Goal: Task Accomplishment & Management: Manage account settings

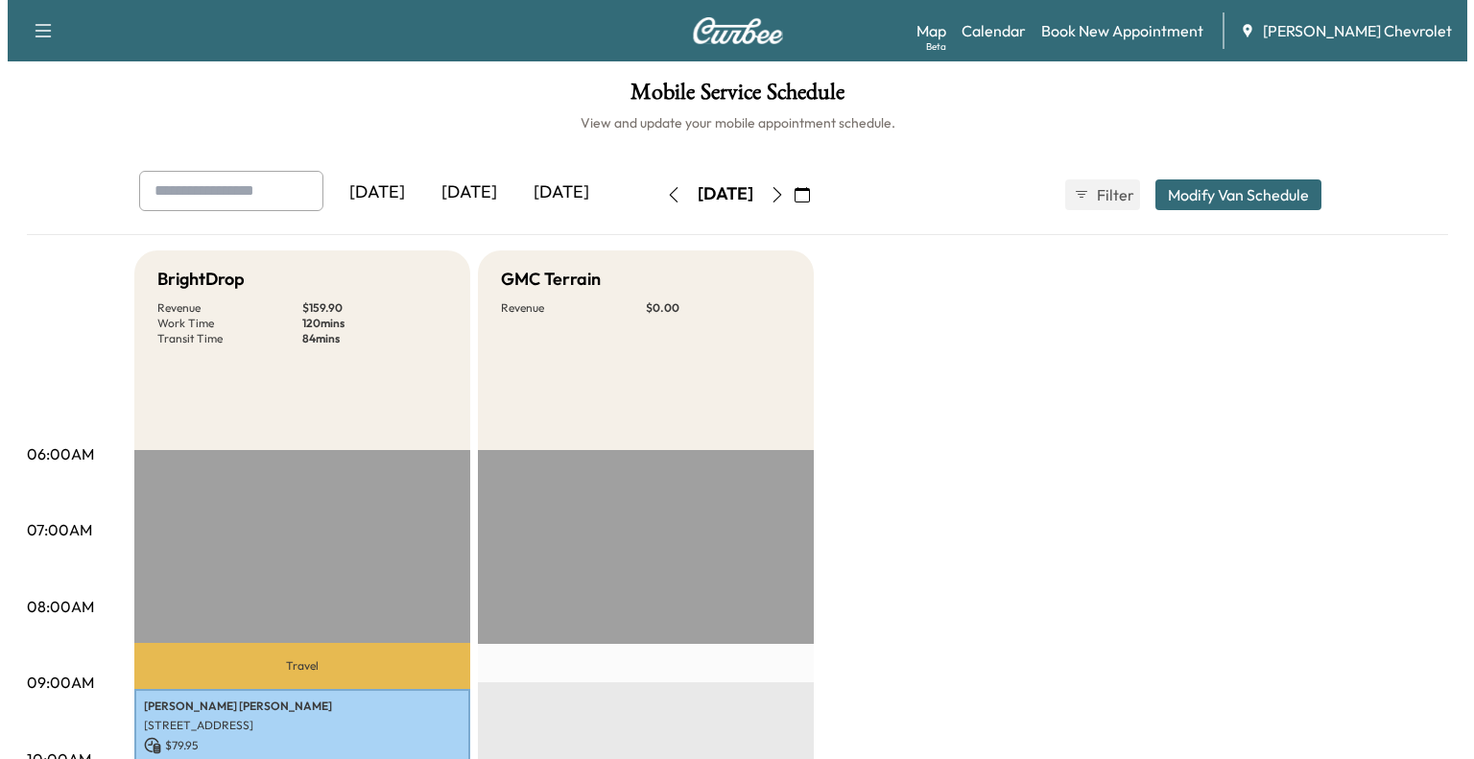
scroll to position [361, 0]
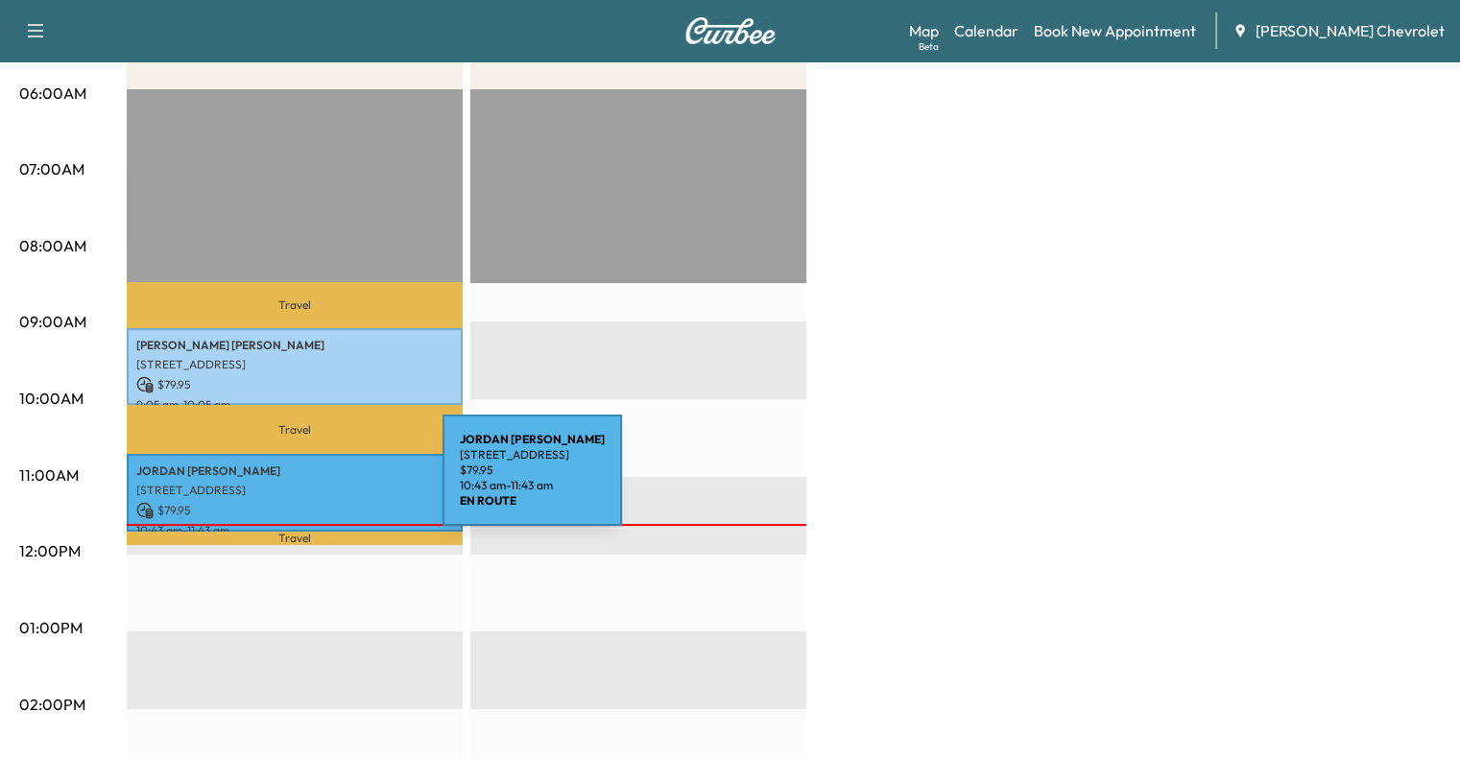
click at [299, 483] on p "[STREET_ADDRESS]" at bounding box center [294, 490] width 317 height 15
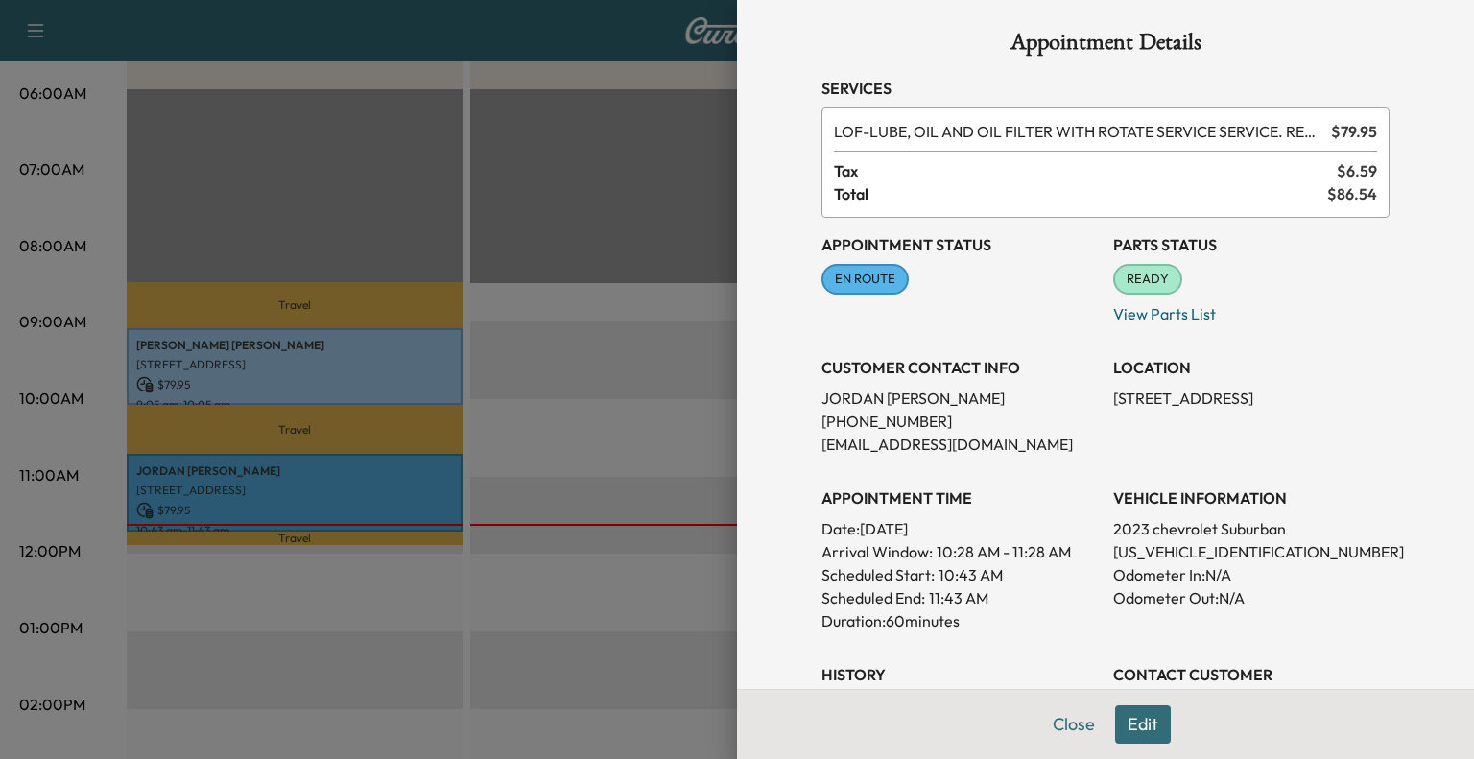
scroll to position [8, 0]
click at [1044, 725] on button "Close" at bounding box center [1074, 725] width 67 height 38
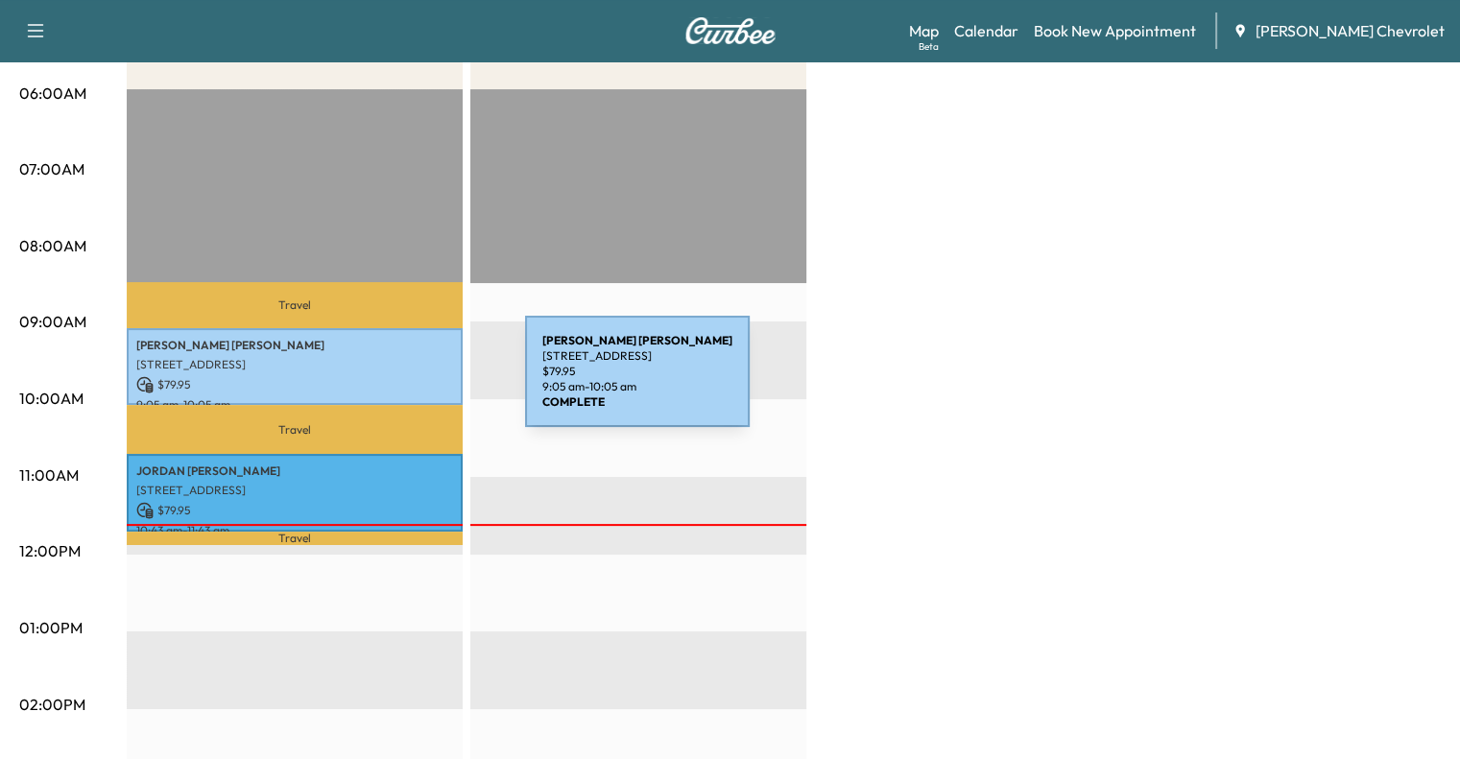
click at [381, 383] on p "$ 79.95" at bounding box center [294, 384] width 317 height 17
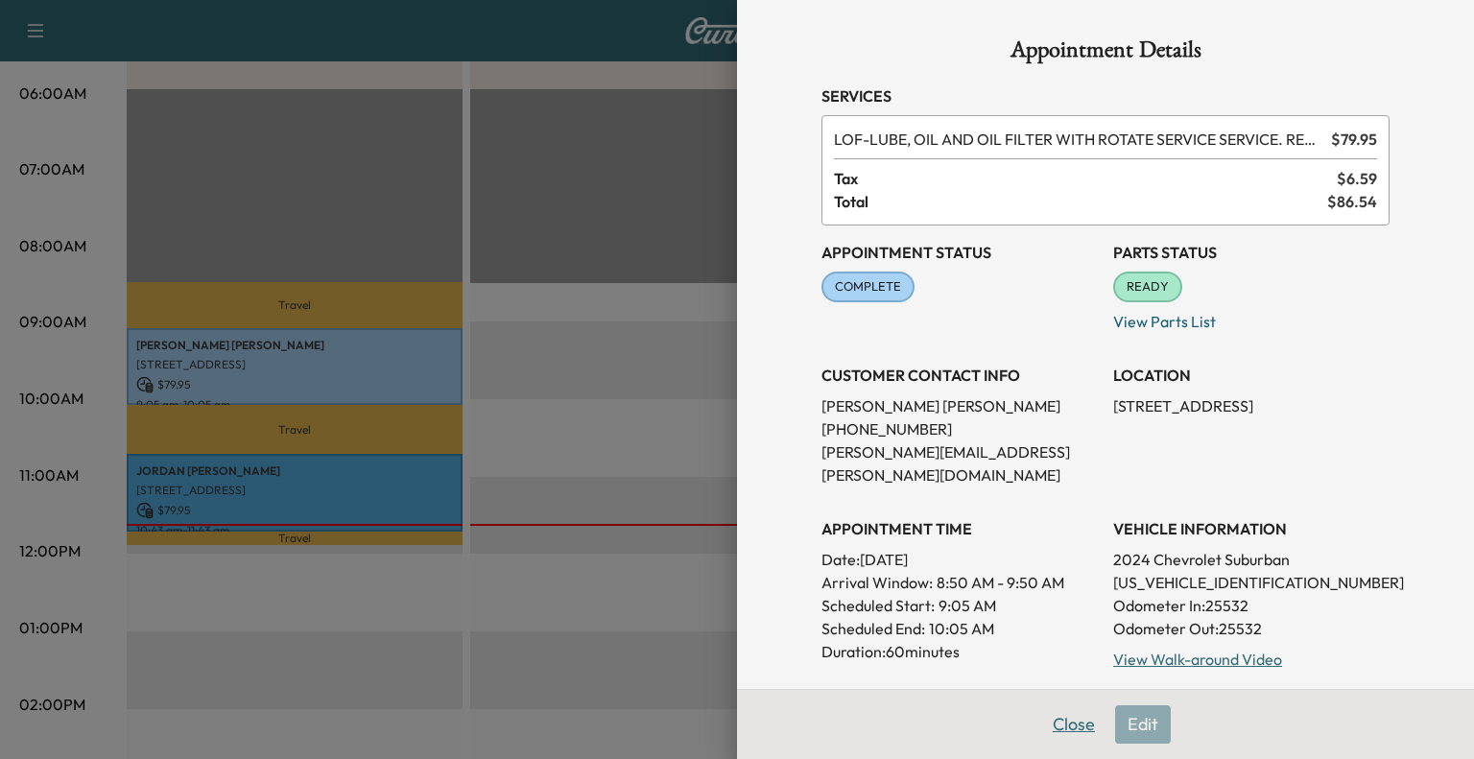
click at [1069, 717] on button "Close" at bounding box center [1074, 725] width 67 height 38
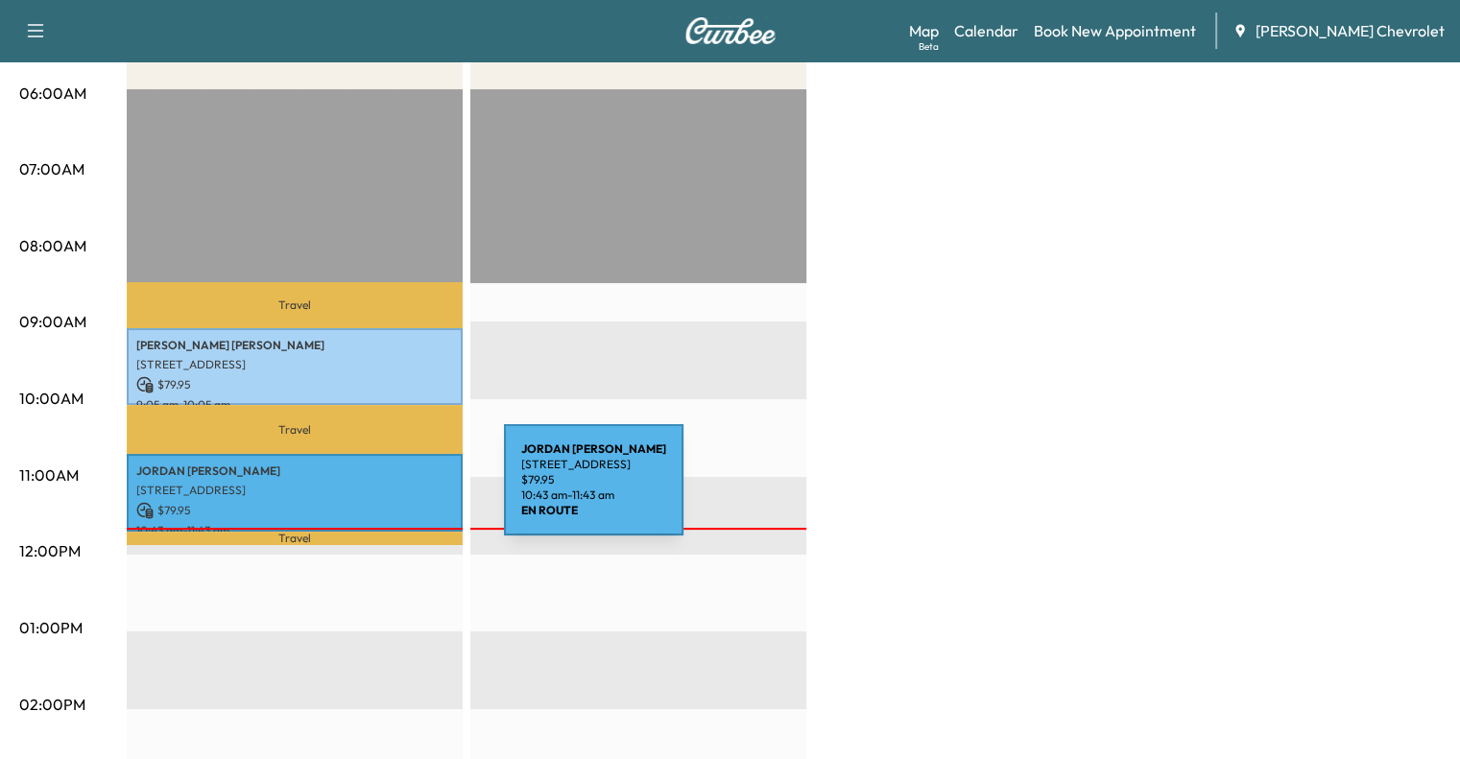
click at [360, 491] on p "[STREET_ADDRESS]" at bounding box center [294, 490] width 317 height 15
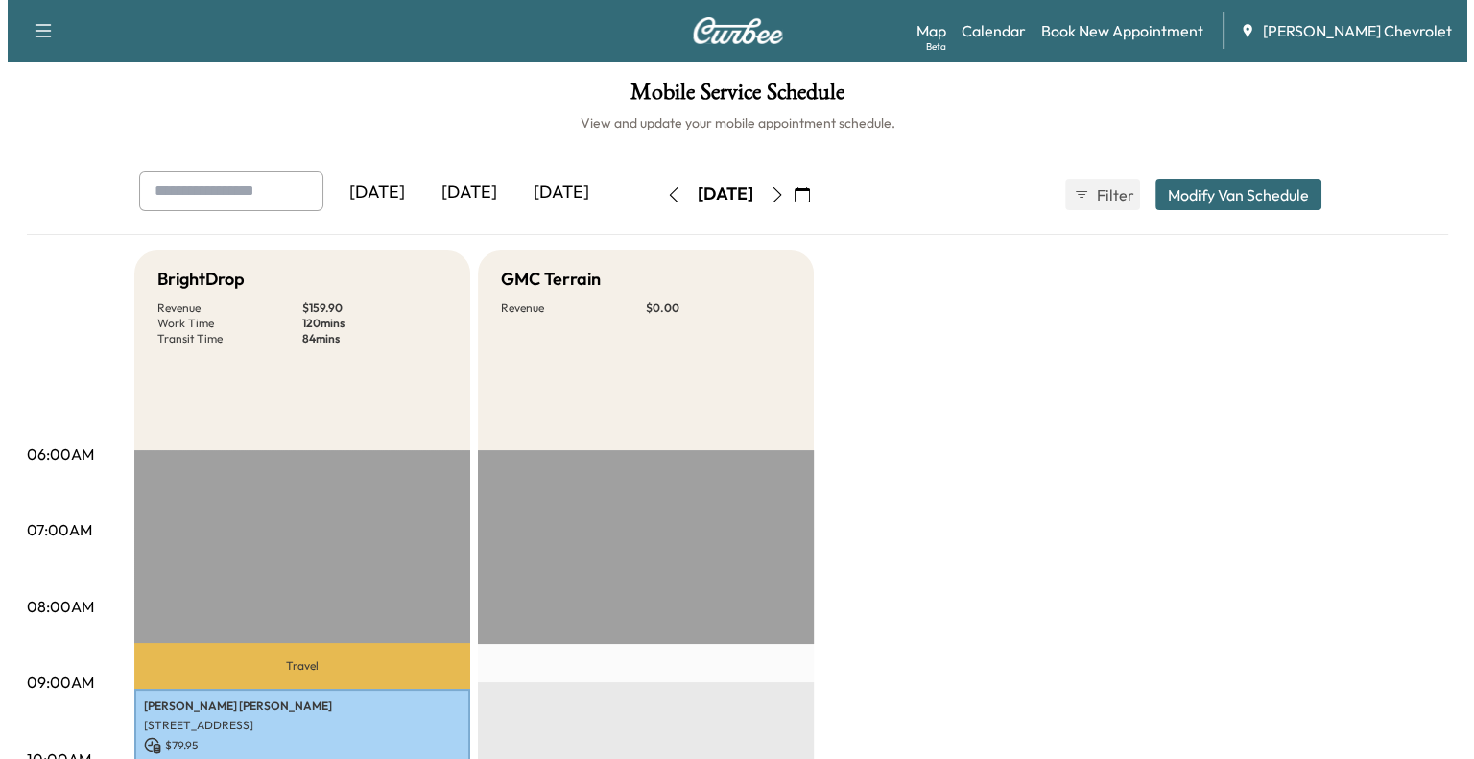
scroll to position [365, 0]
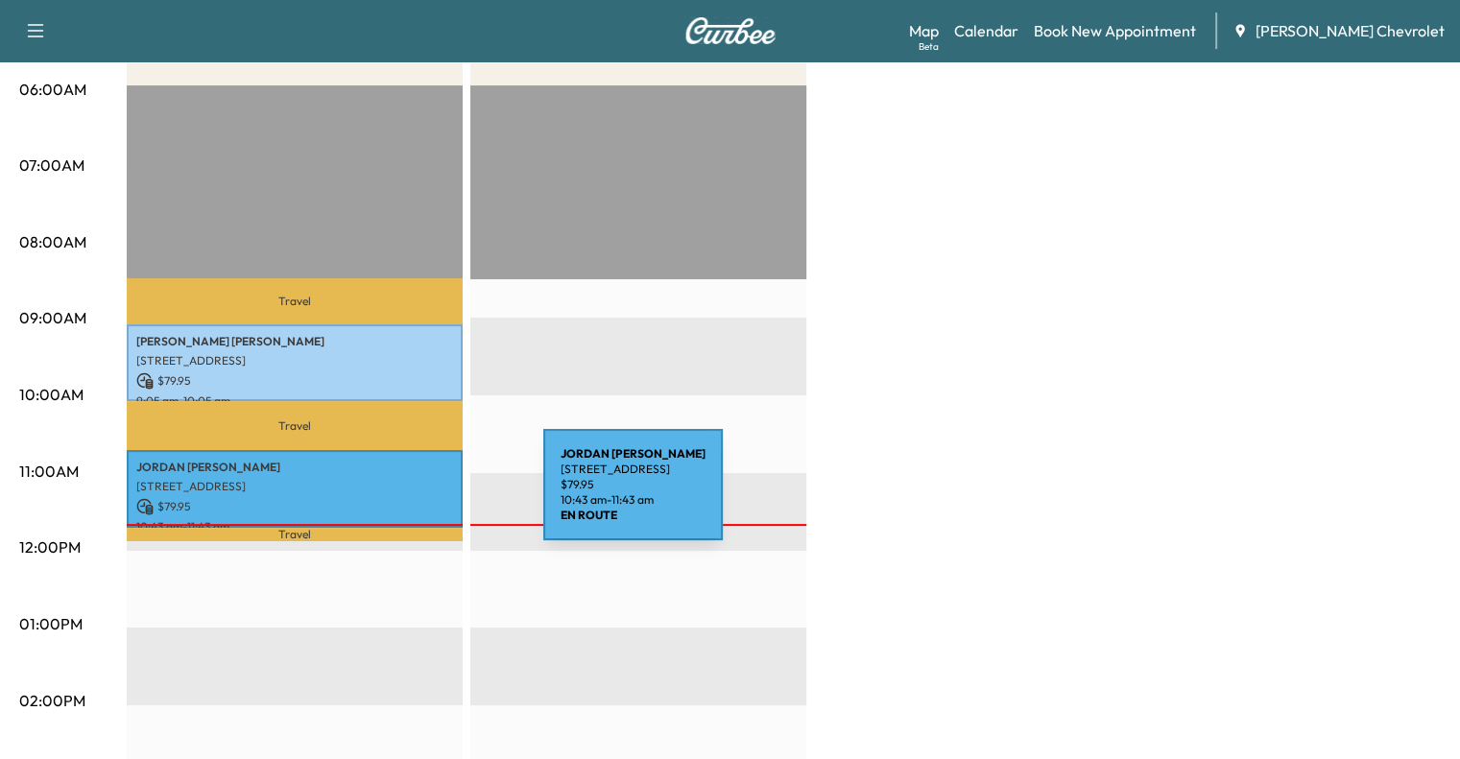
click at [399, 498] on p "$ 79.95" at bounding box center [294, 506] width 317 height 17
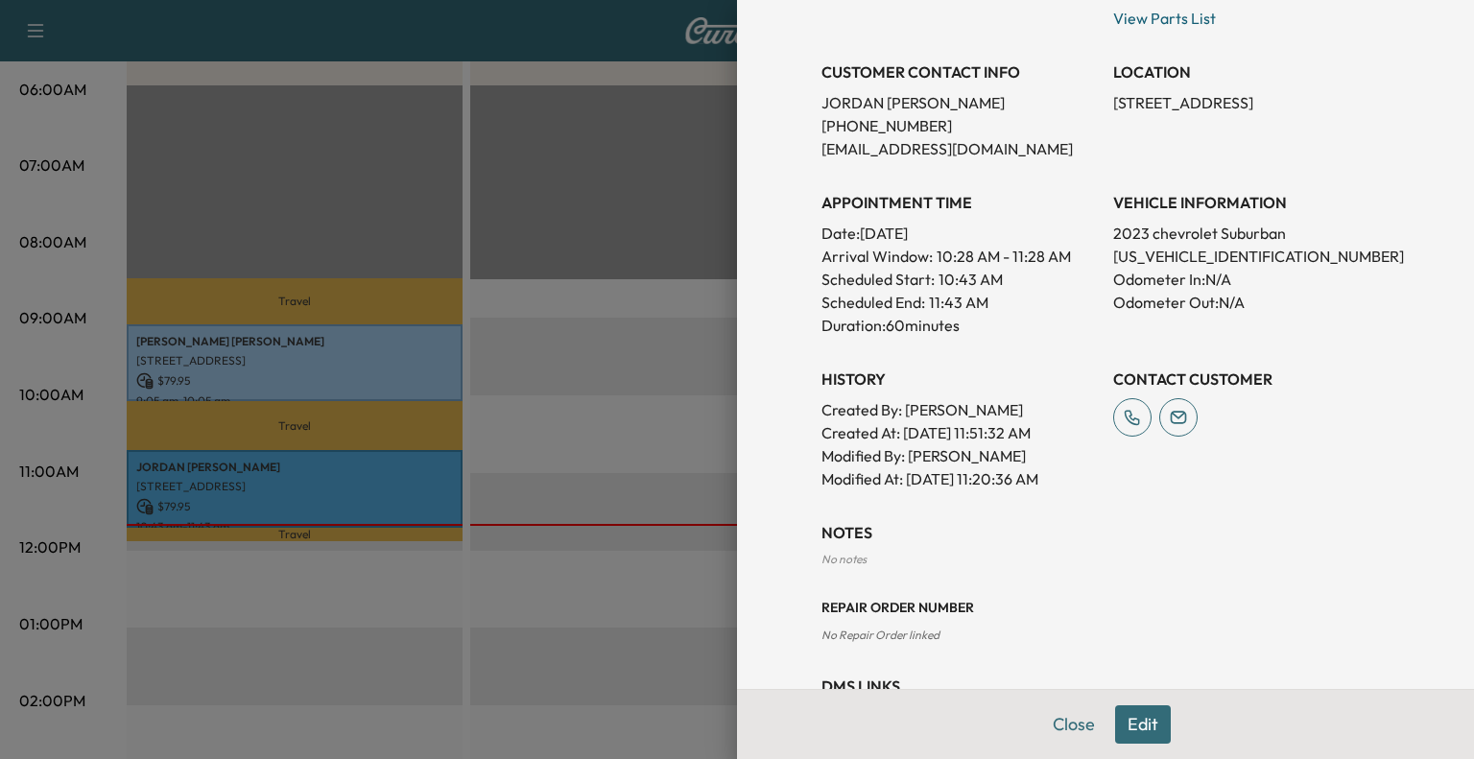
scroll to position [310, 0]
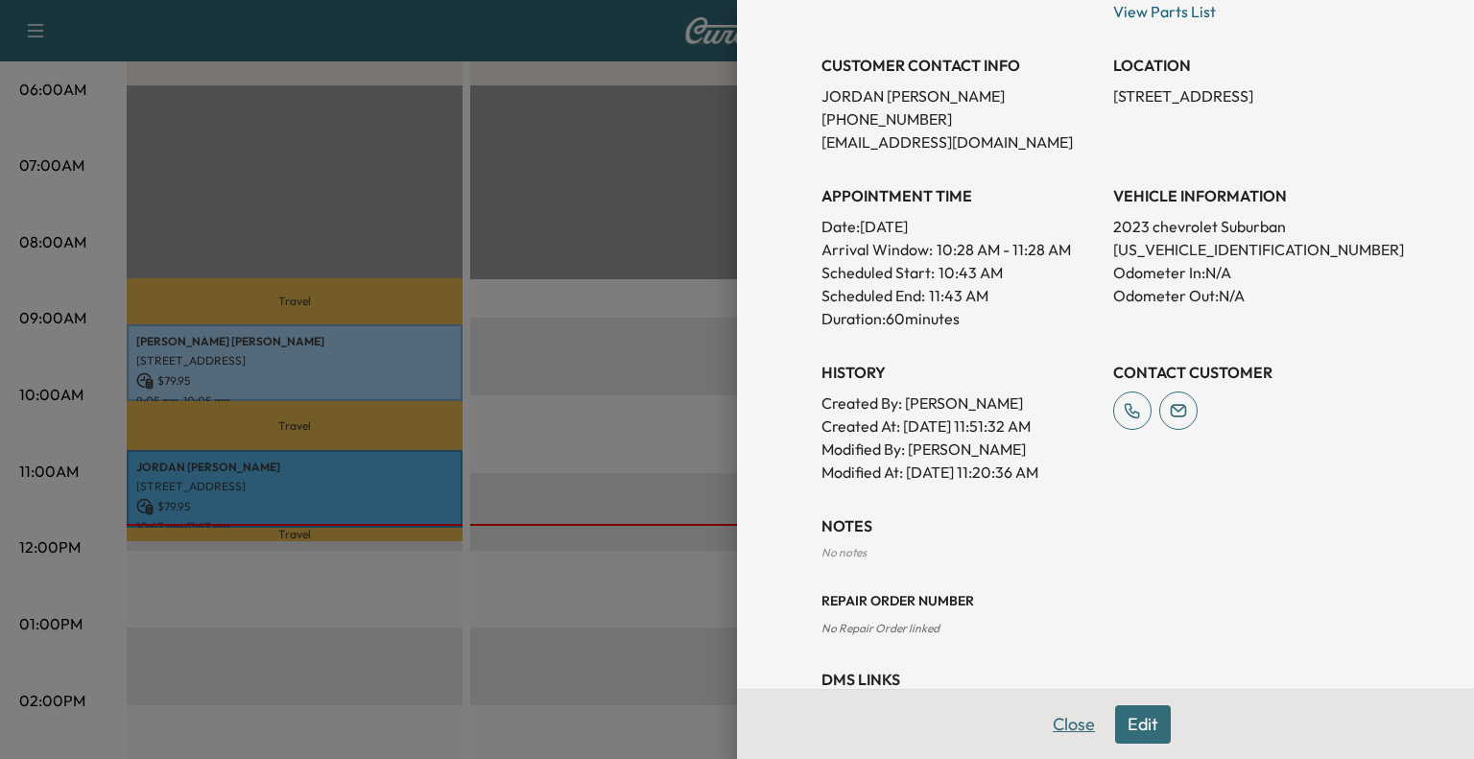
click at [1061, 729] on button "Close" at bounding box center [1074, 725] width 67 height 38
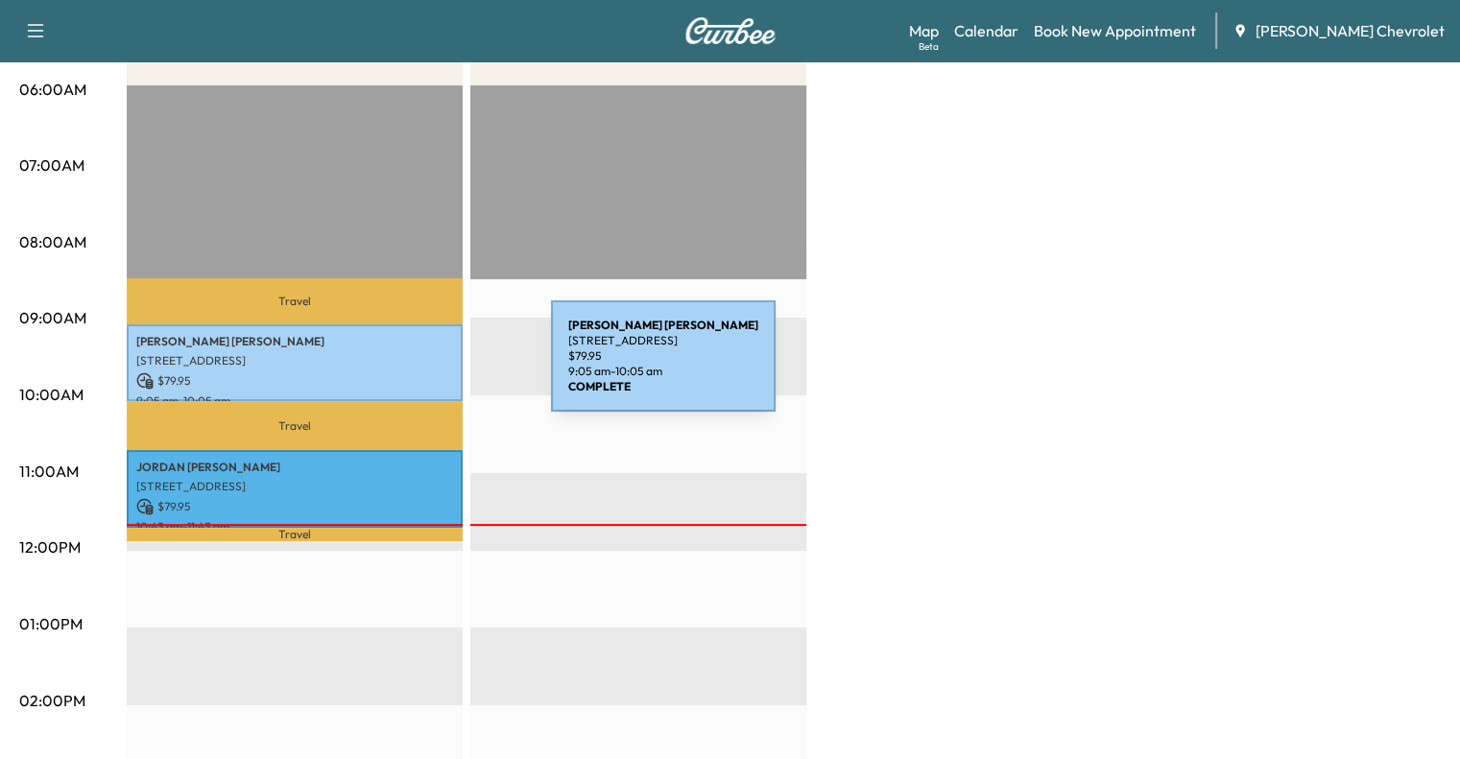
click at [405, 365] on div "NATHANIEL QUINN 2433 Quail Run Farm Lane, Cincinnati, OH 45233, United States o…" at bounding box center [295, 363] width 336 height 78
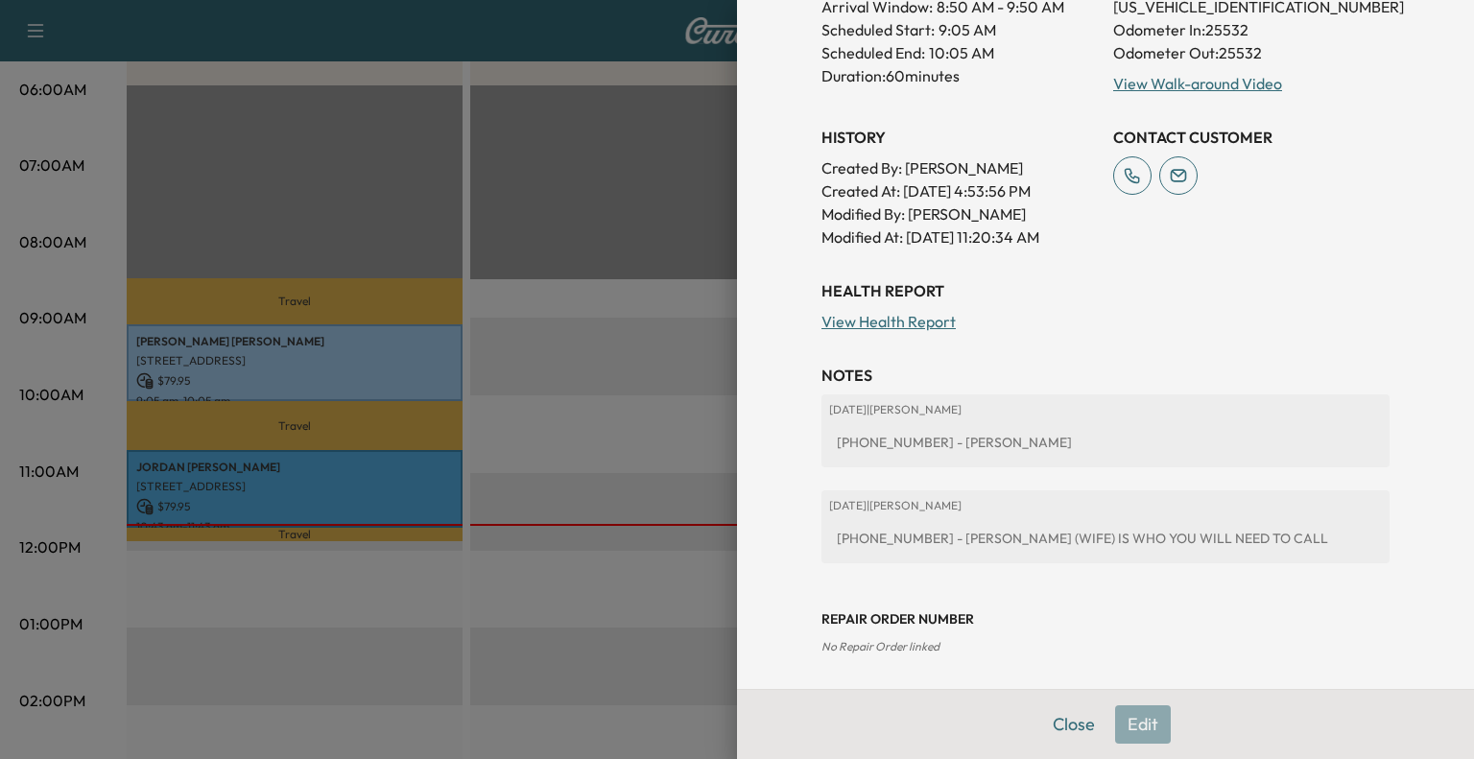
scroll to position [645, 0]
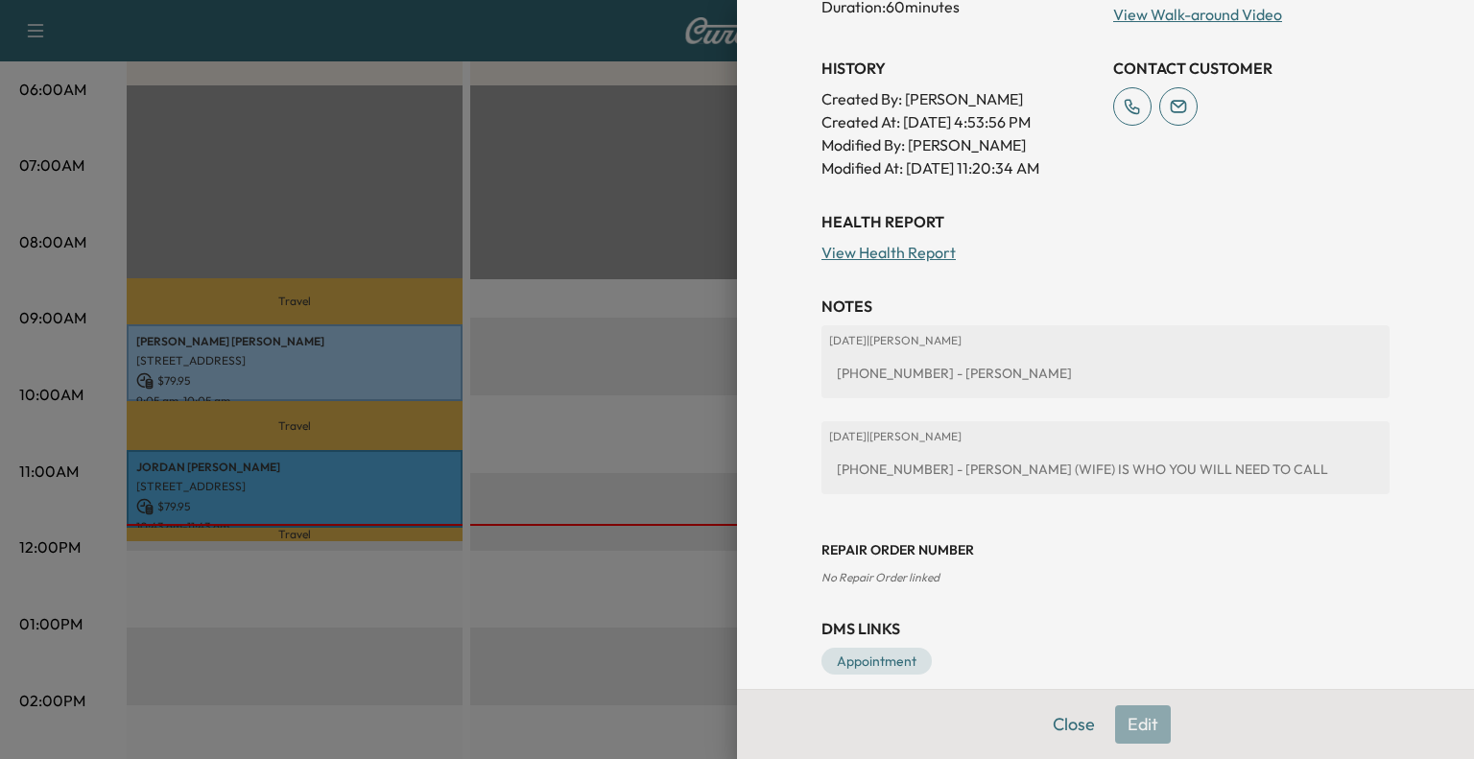
click at [1067, 752] on div "Close Edit" at bounding box center [1105, 724] width 737 height 70
click at [1067, 744] on div "Close Edit" at bounding box center [1105, 724] width 737 height 70
click at [1062, 733] on button "Close" at bounding box center [1074, 725] width 67 height 38
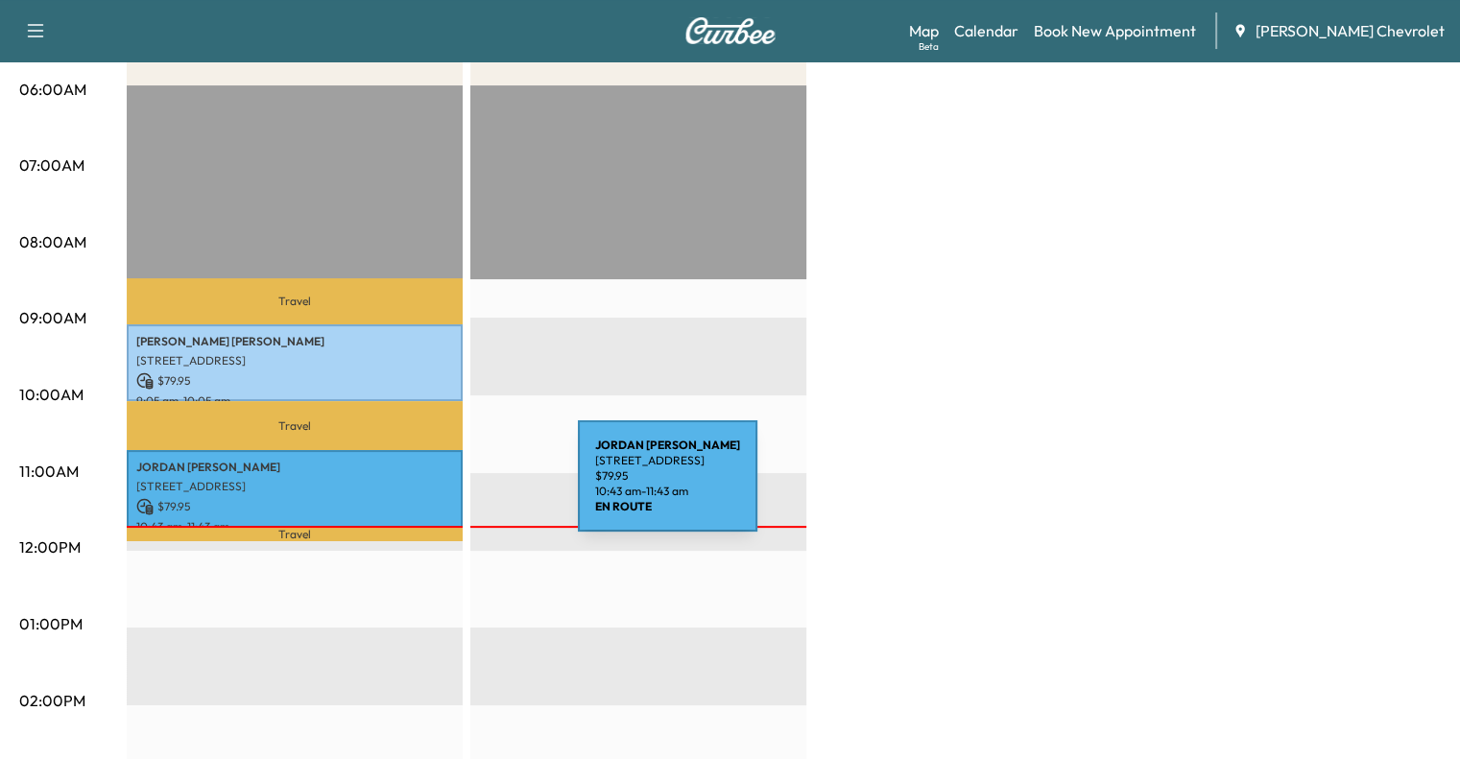
click at [434, 488] on p "[STREET_ADDRESS]" at bounding box center [294, 486] width 317 height 15
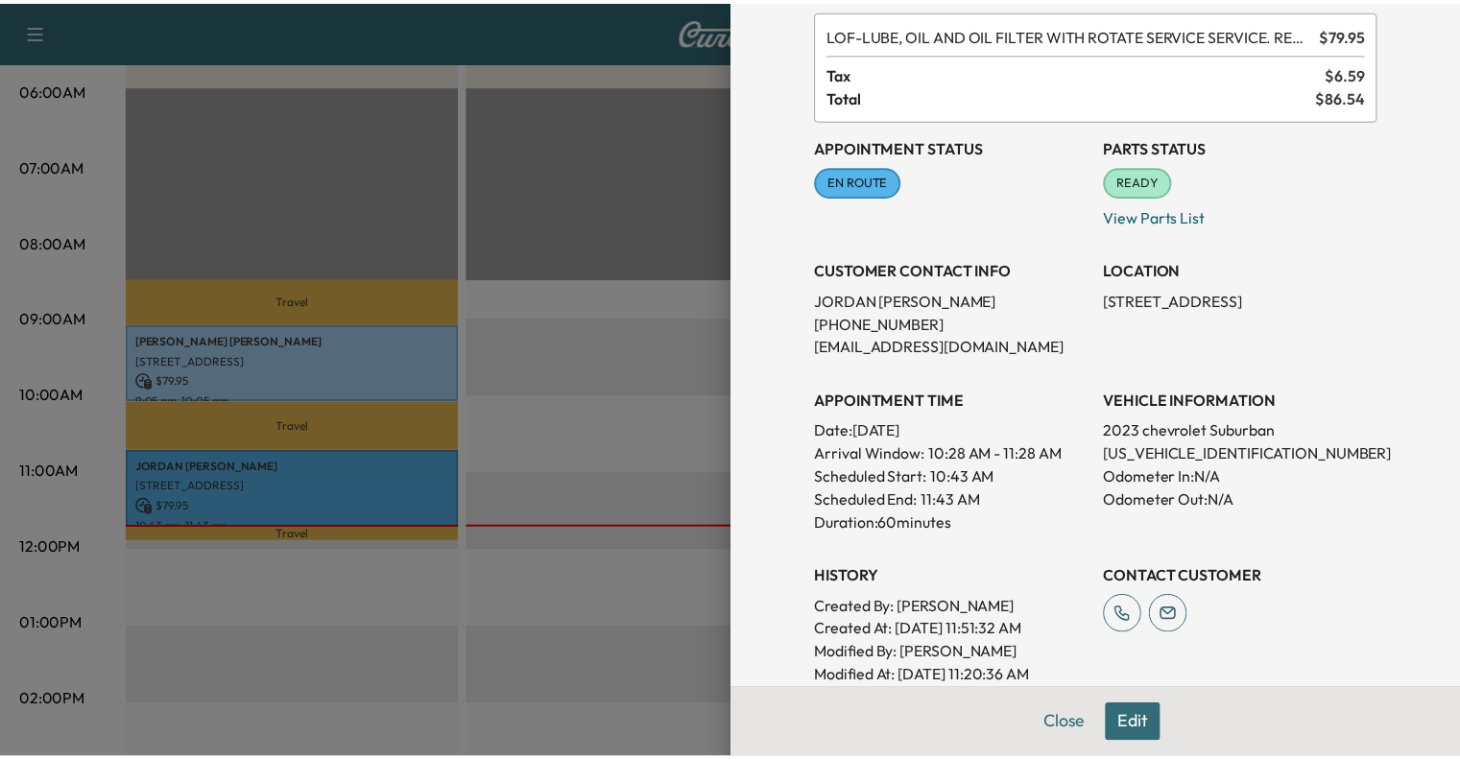
scroll to position [0, 0]
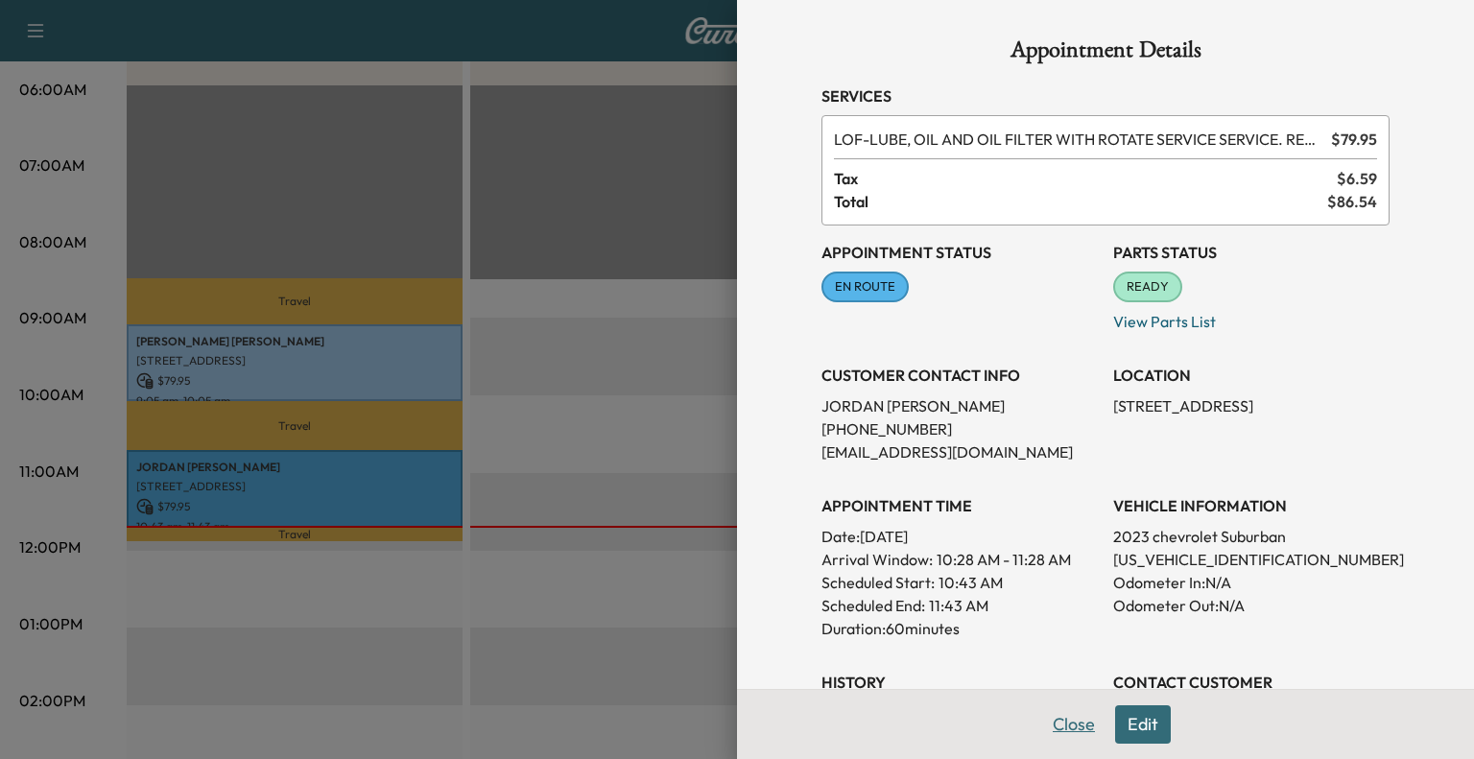
click at [1073, 731] on button "Close" at bounding box center [1074, 725] width 67 height 38
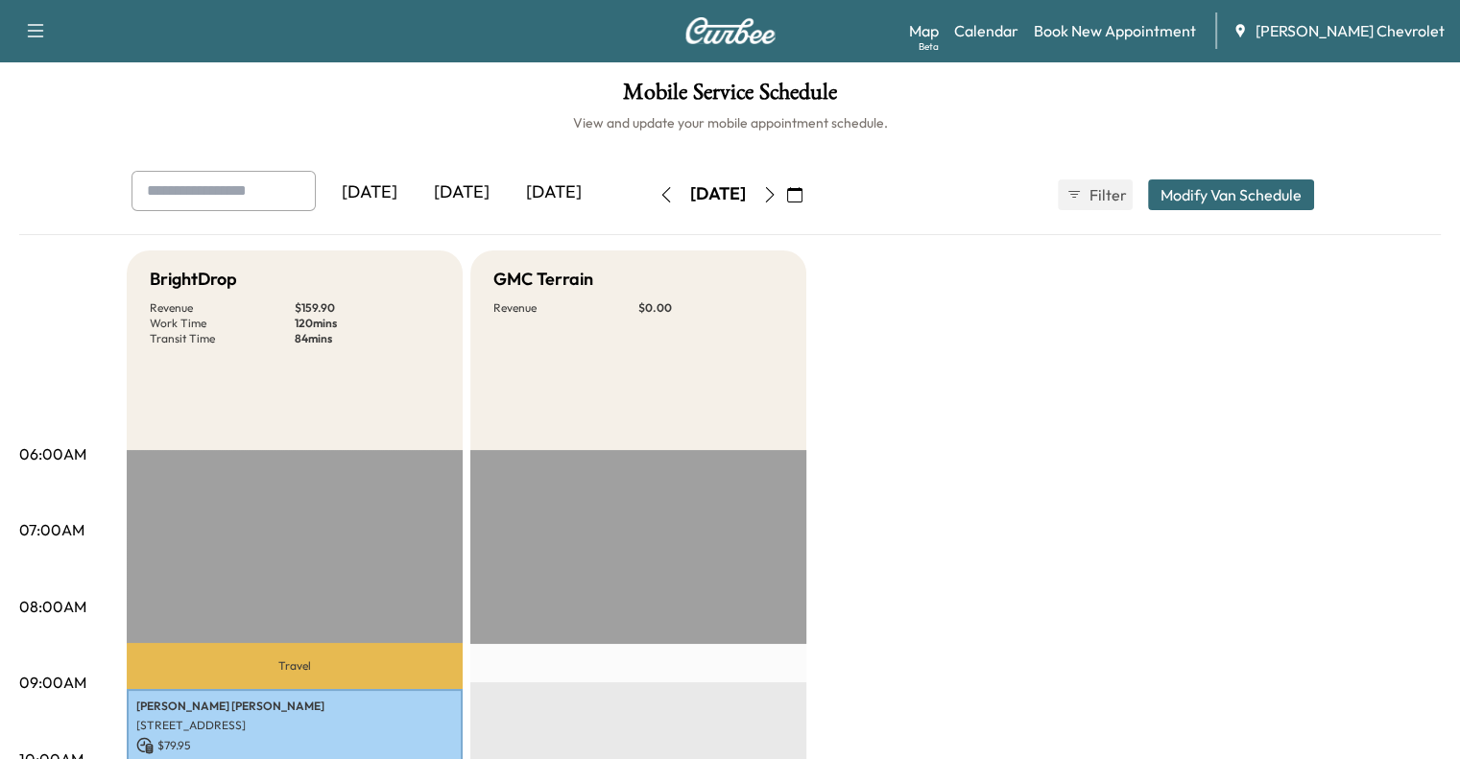
click at [774, 199] on icon "button" at bounding box center [769, 194] width 9 height 15
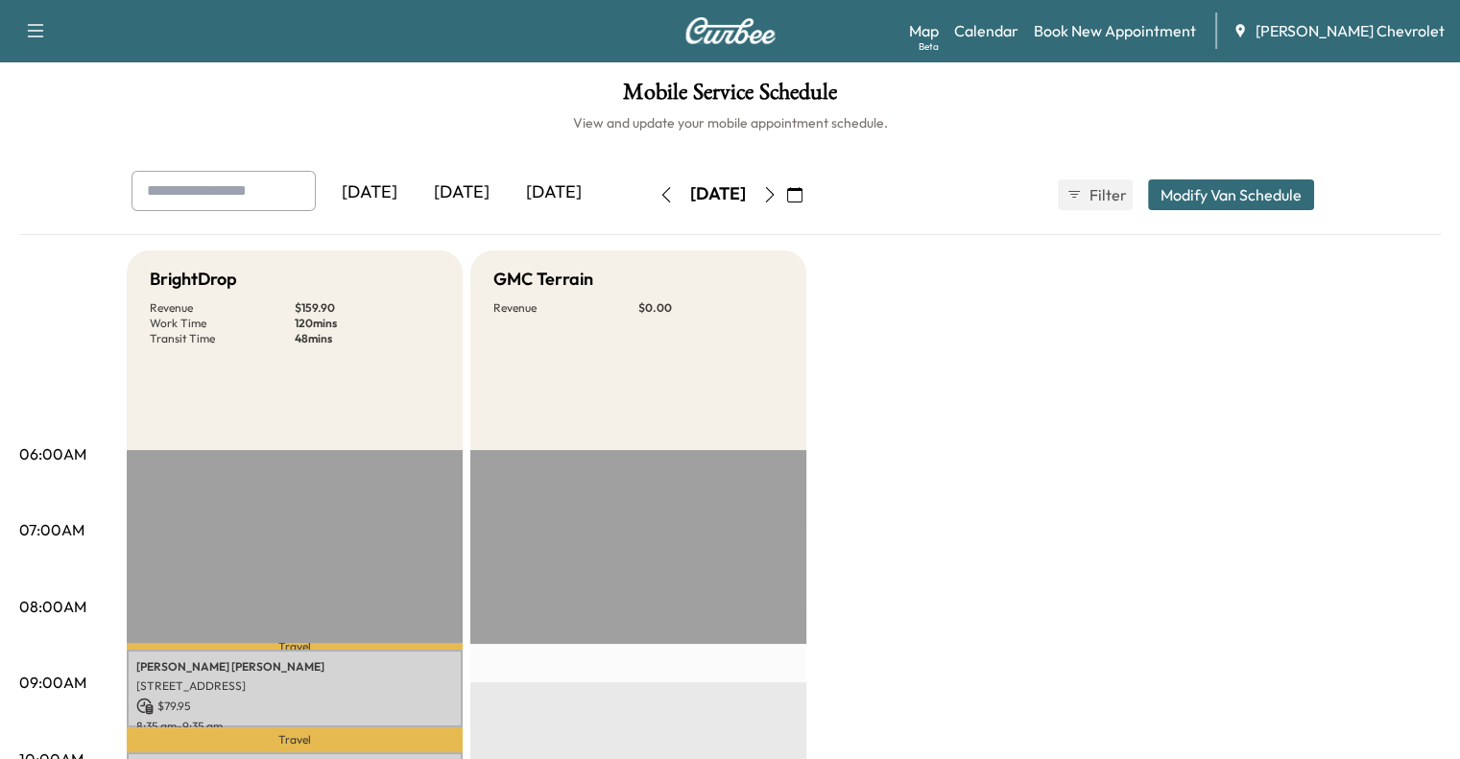
click at [774, 191] on icon "button" at bounding box center [769, 194] width 9 height 15
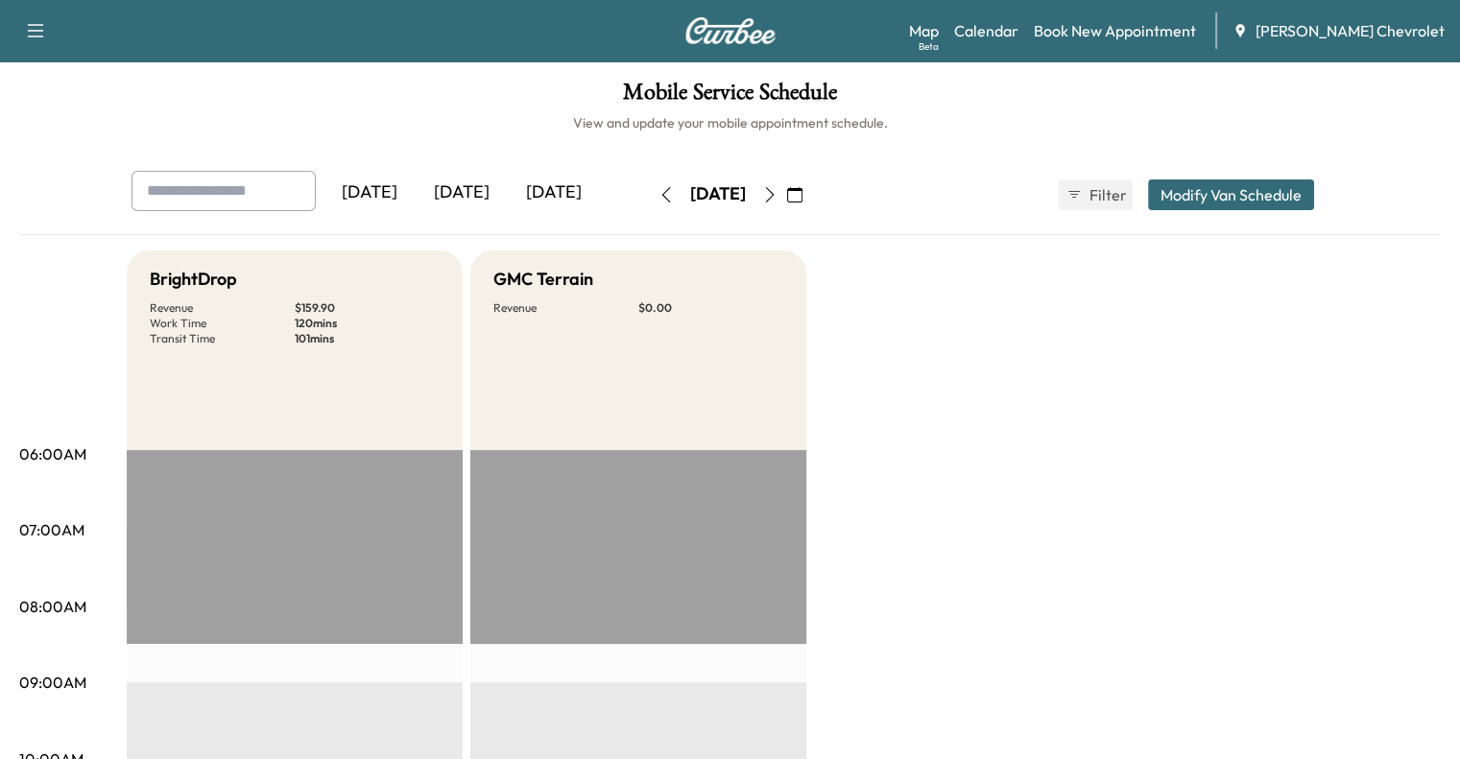
click at [416, 191] on div "[DATE]" at bounding box center [462, 193] width 92 height 44
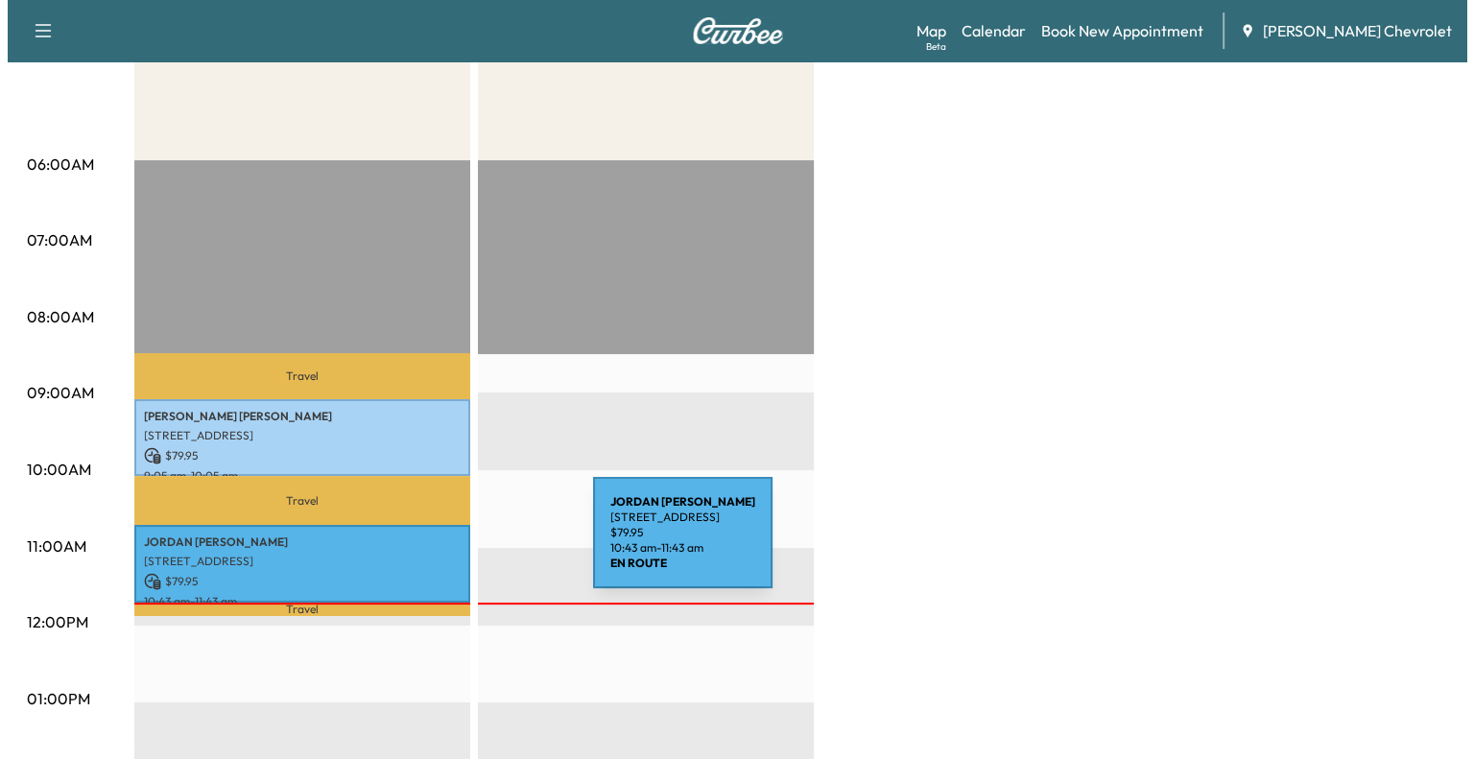
scroll to position [291, 0]
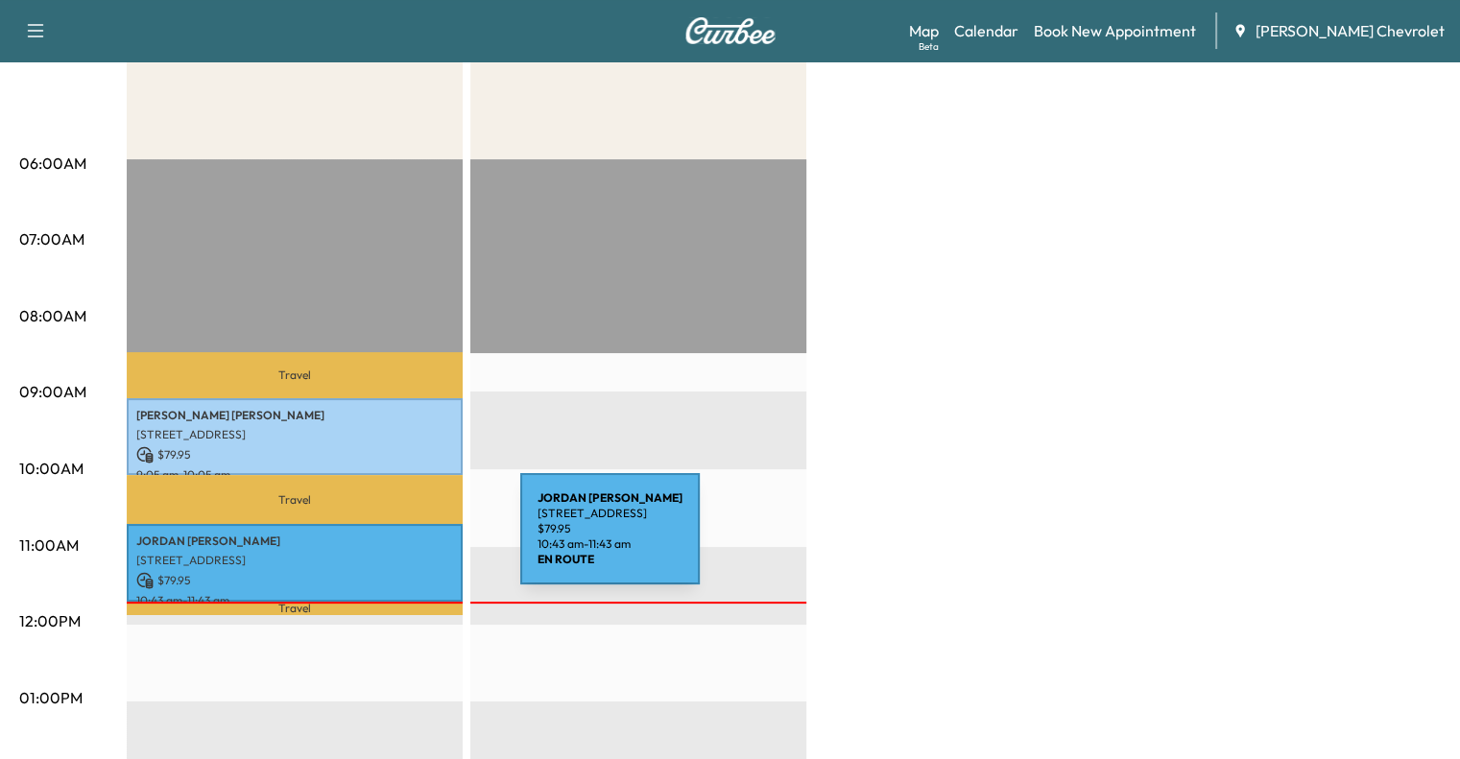
click at [376, 540] on p "JORDAN TORLINE" at bounding box center [294, 541] width 317 height 15
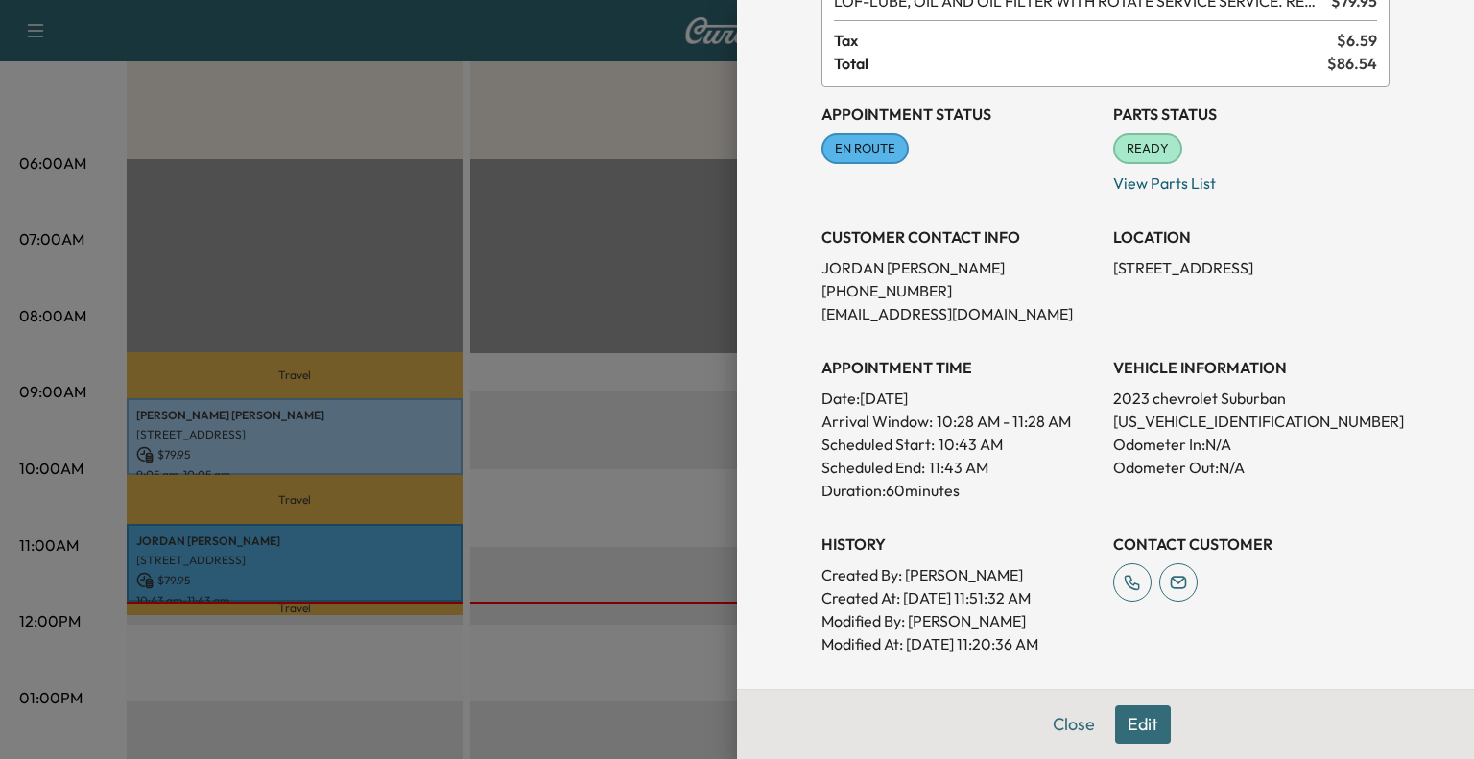
scroll to position [384, 0]
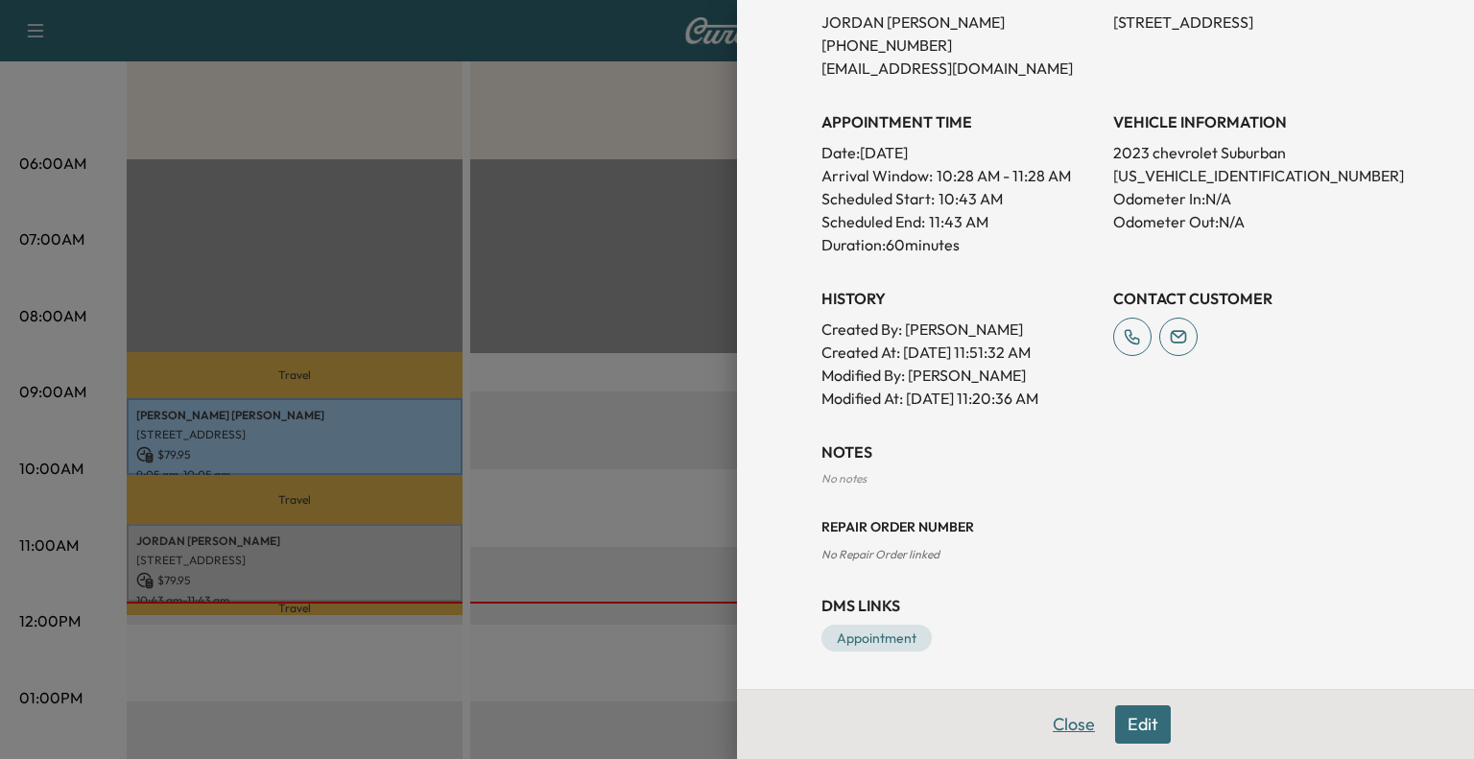
click at [1068, 725] on button "Close" at bounding box center [1074, 725] width 67 height 38
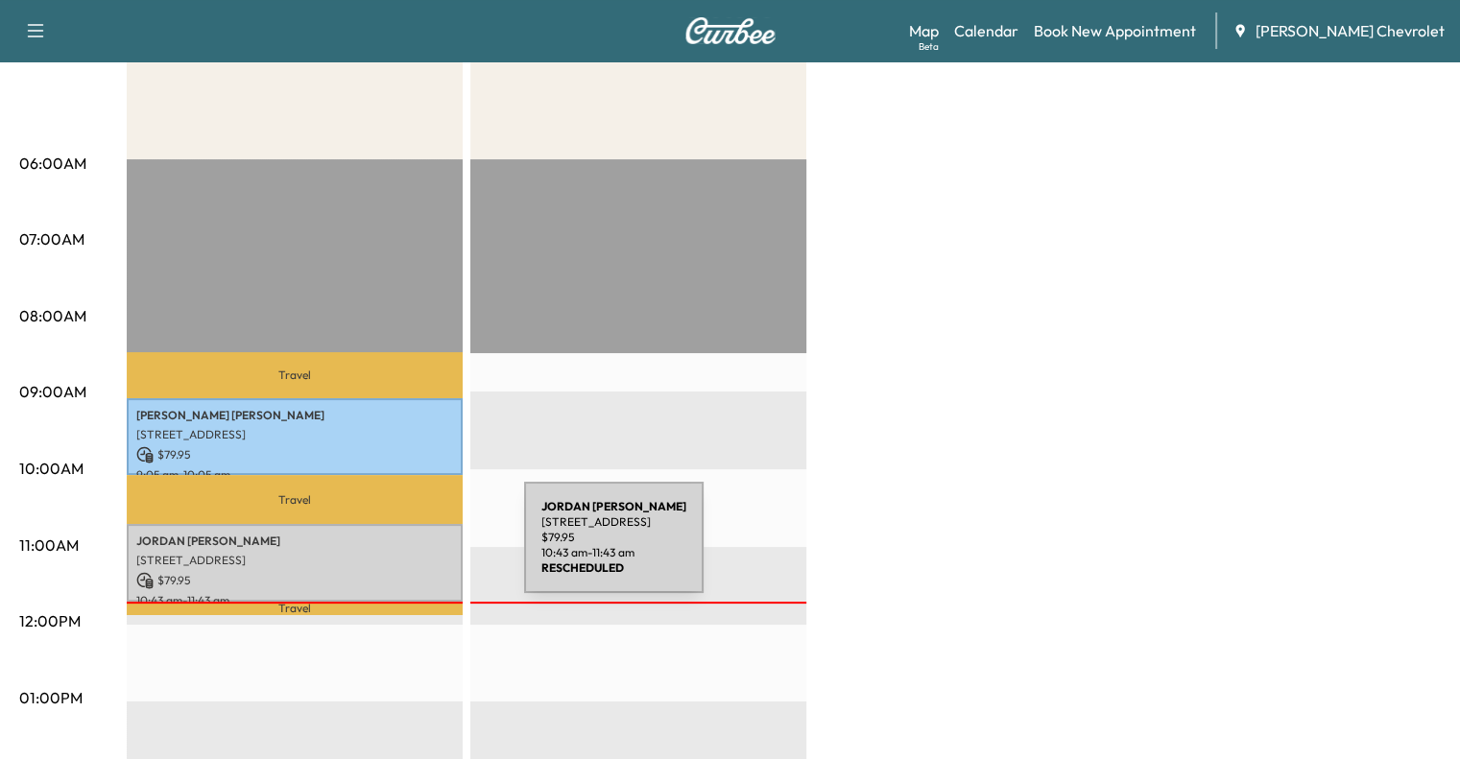
click at [385, 553] on p "[STREET_ADDRESS]" at bounding box center [294, 560] width 317 height 15
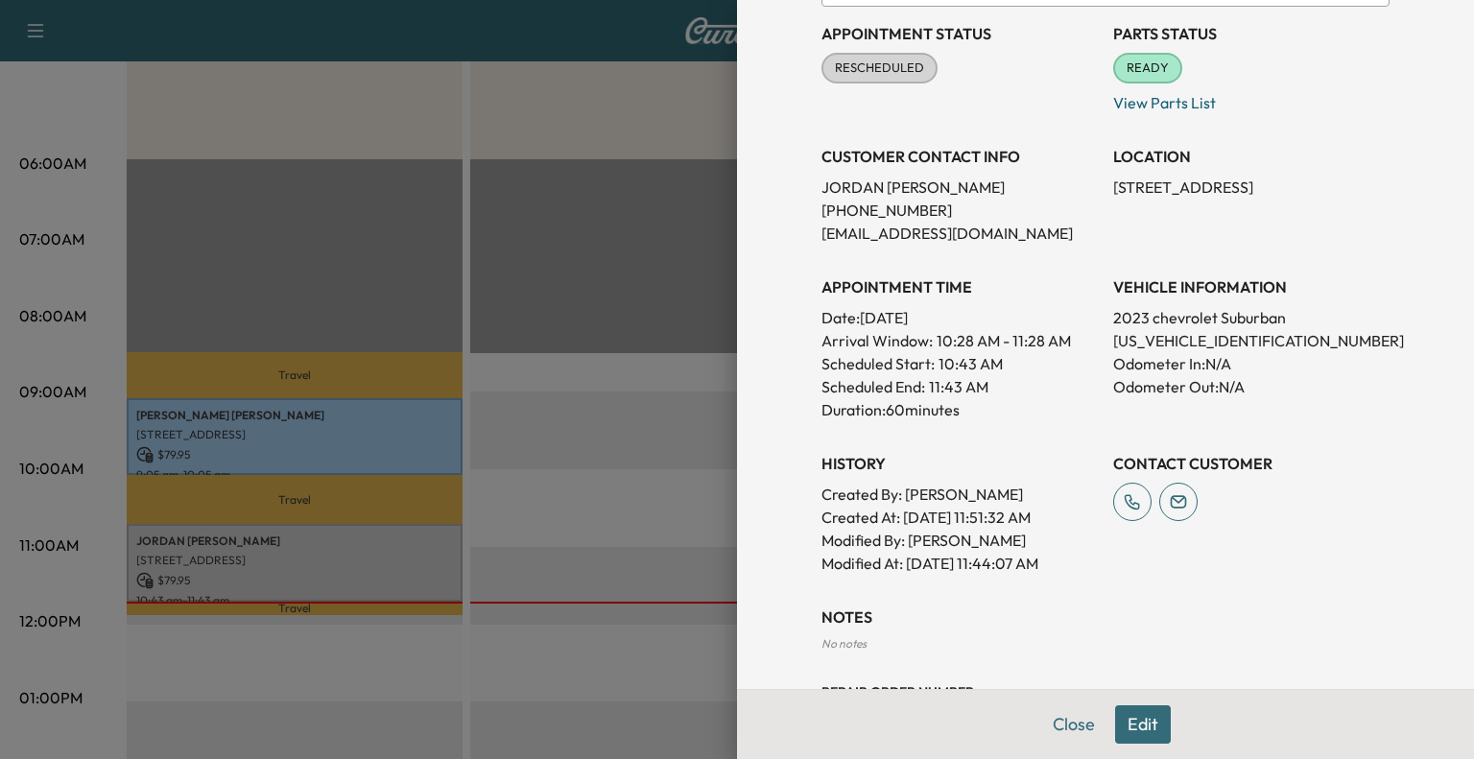
scroll to position [222, 0]
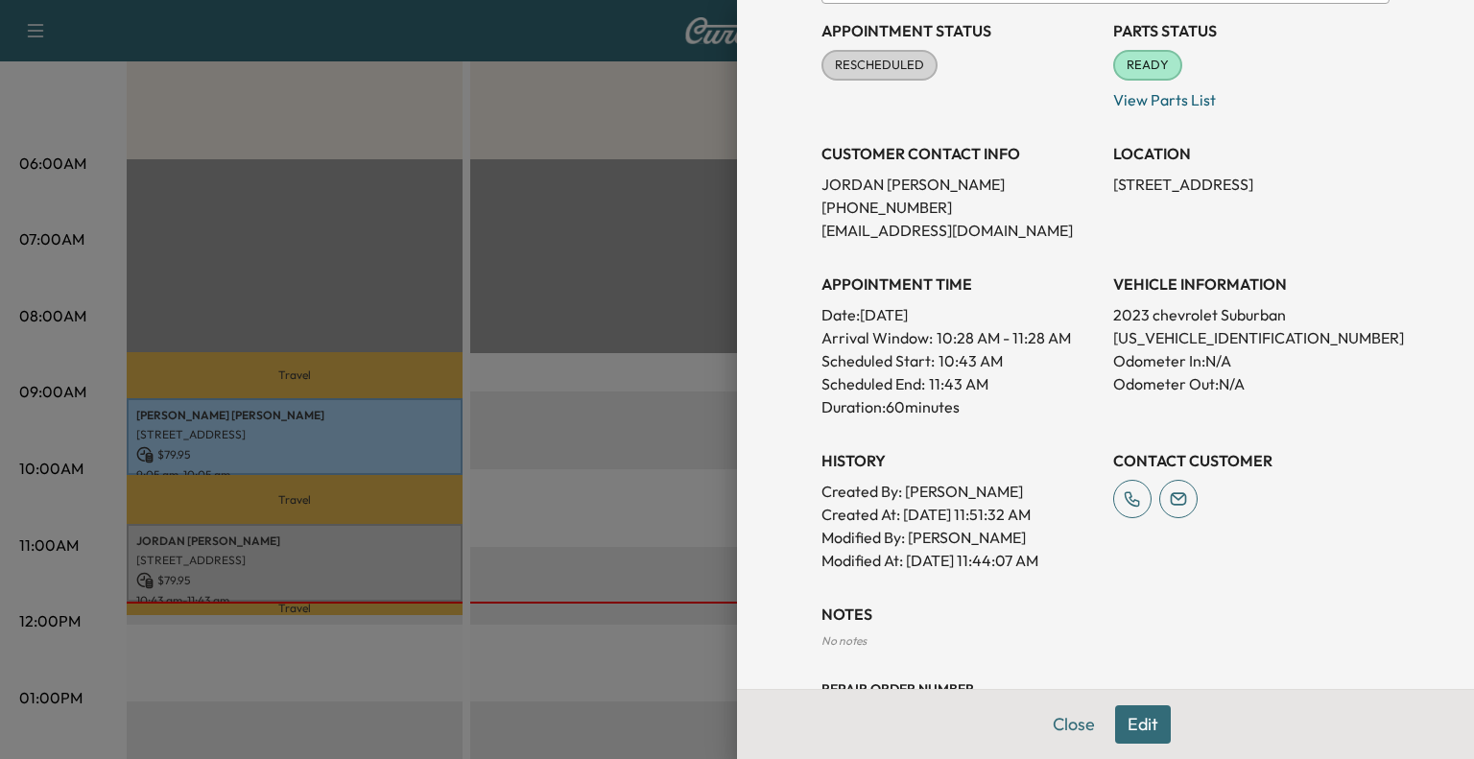
click at [1117, 718] on button "Edit" at bounding box center [1143, 725] width 56 height 38
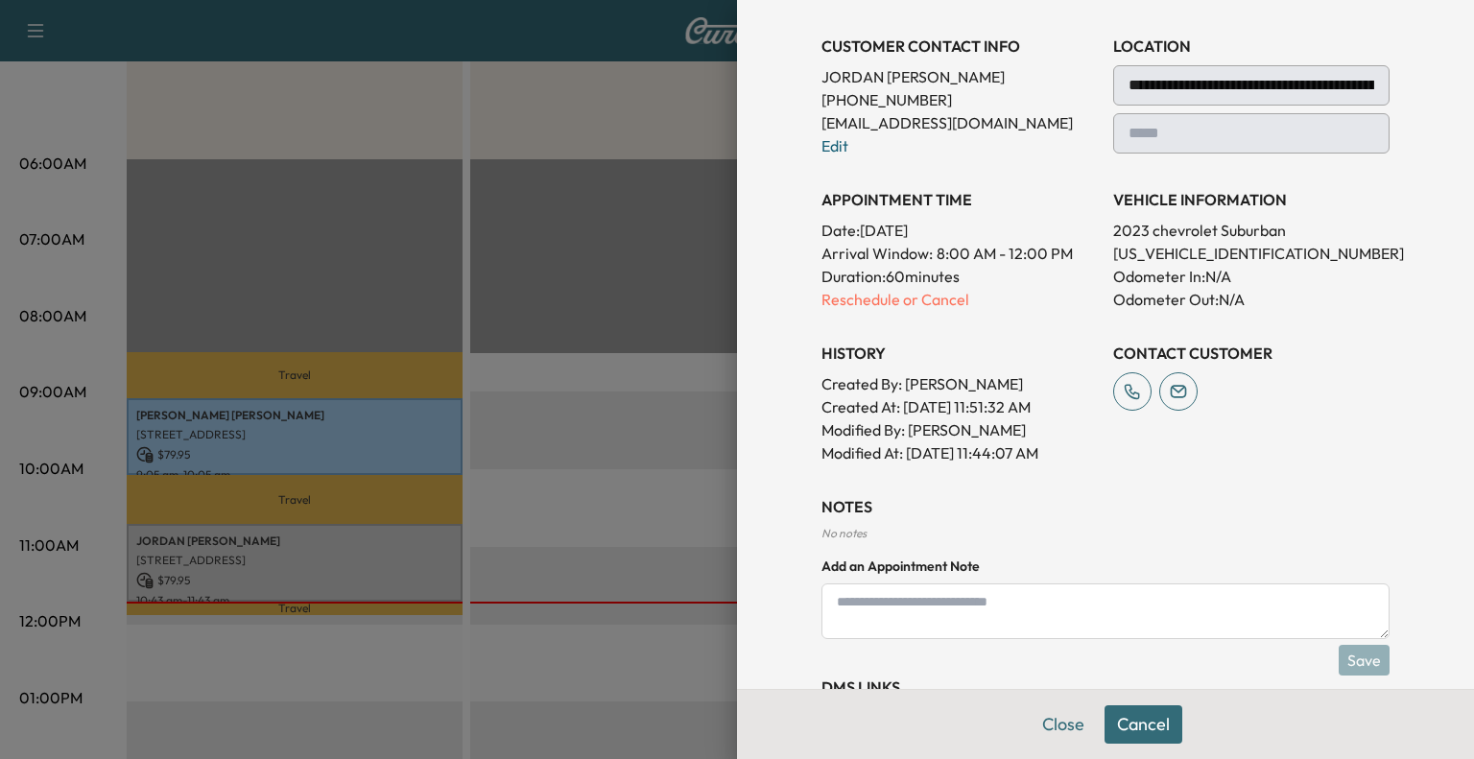
scroll to position [411, 0]
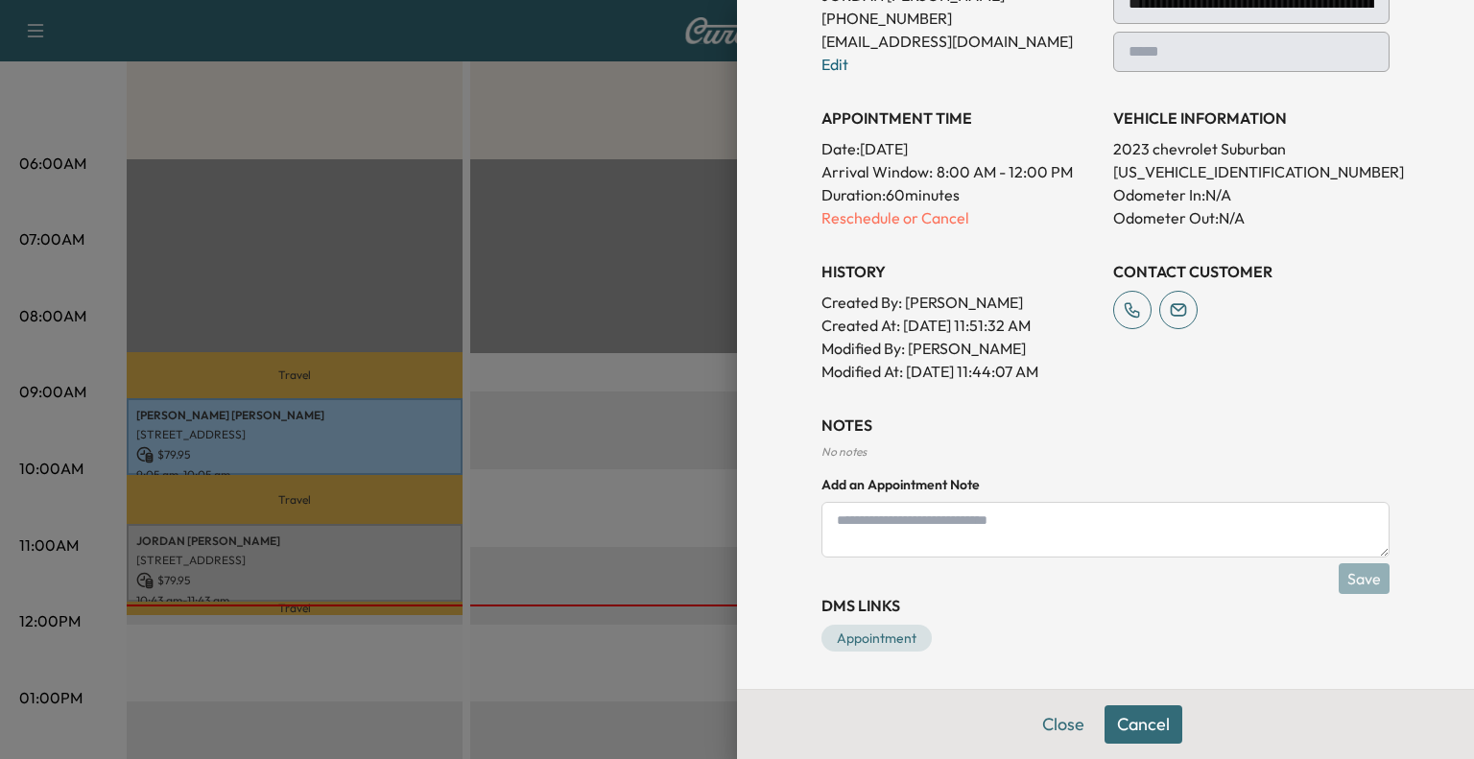
click at [1105, 706] on button "Cancel" at bounding box center [1144, 725] width 78 height 38
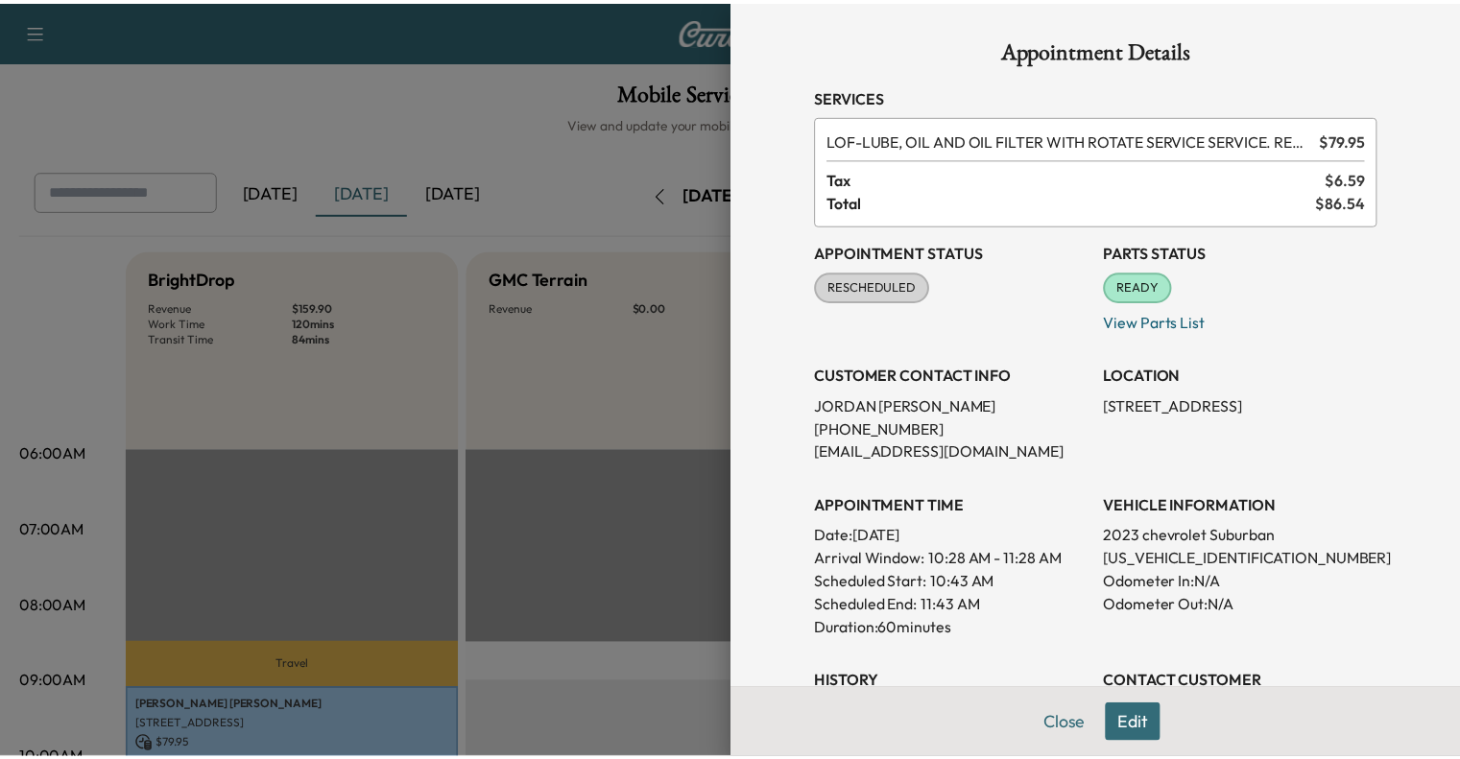
scroll to position [38, 0]
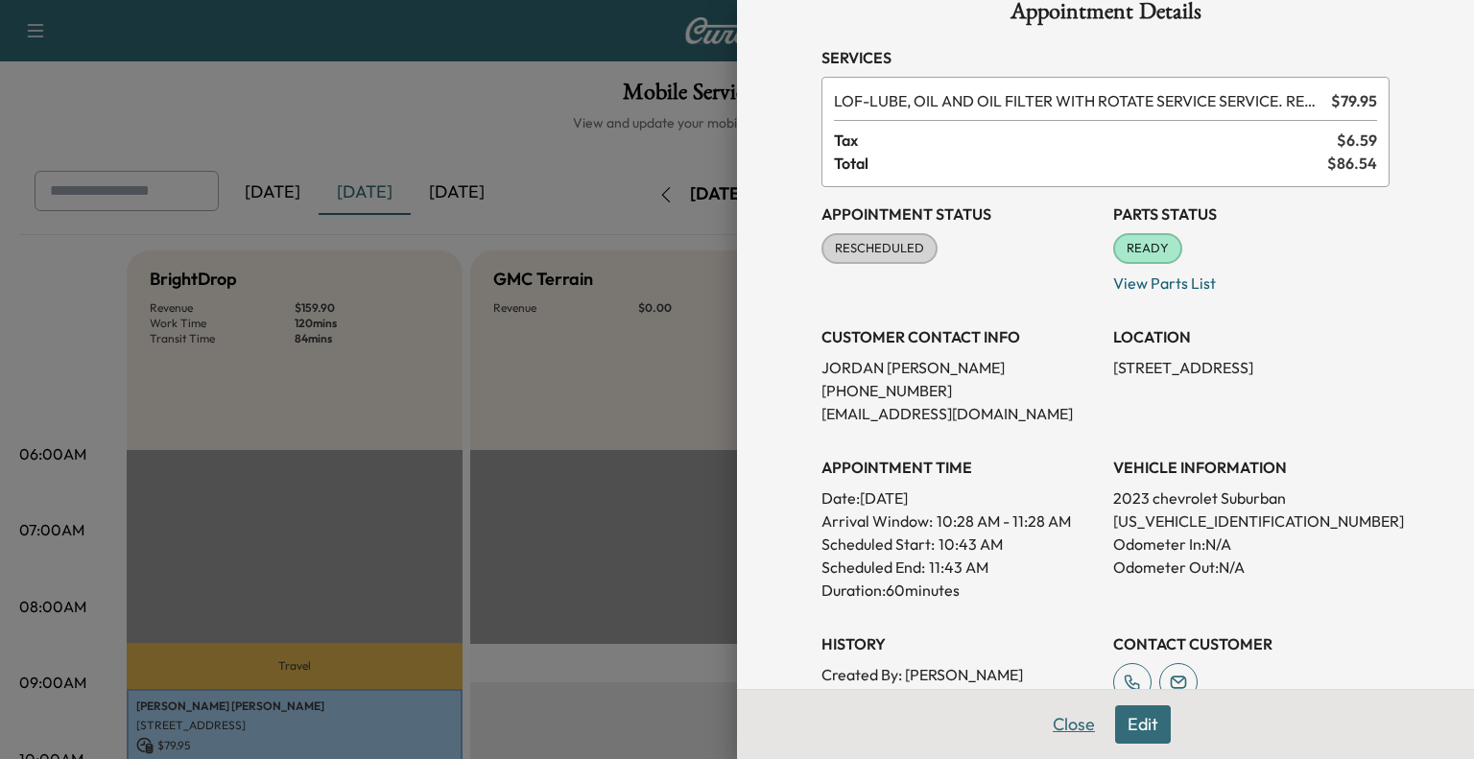
click at [1046, 729] on button "Close" at bounding box center [1074, 725] width 67 height 38
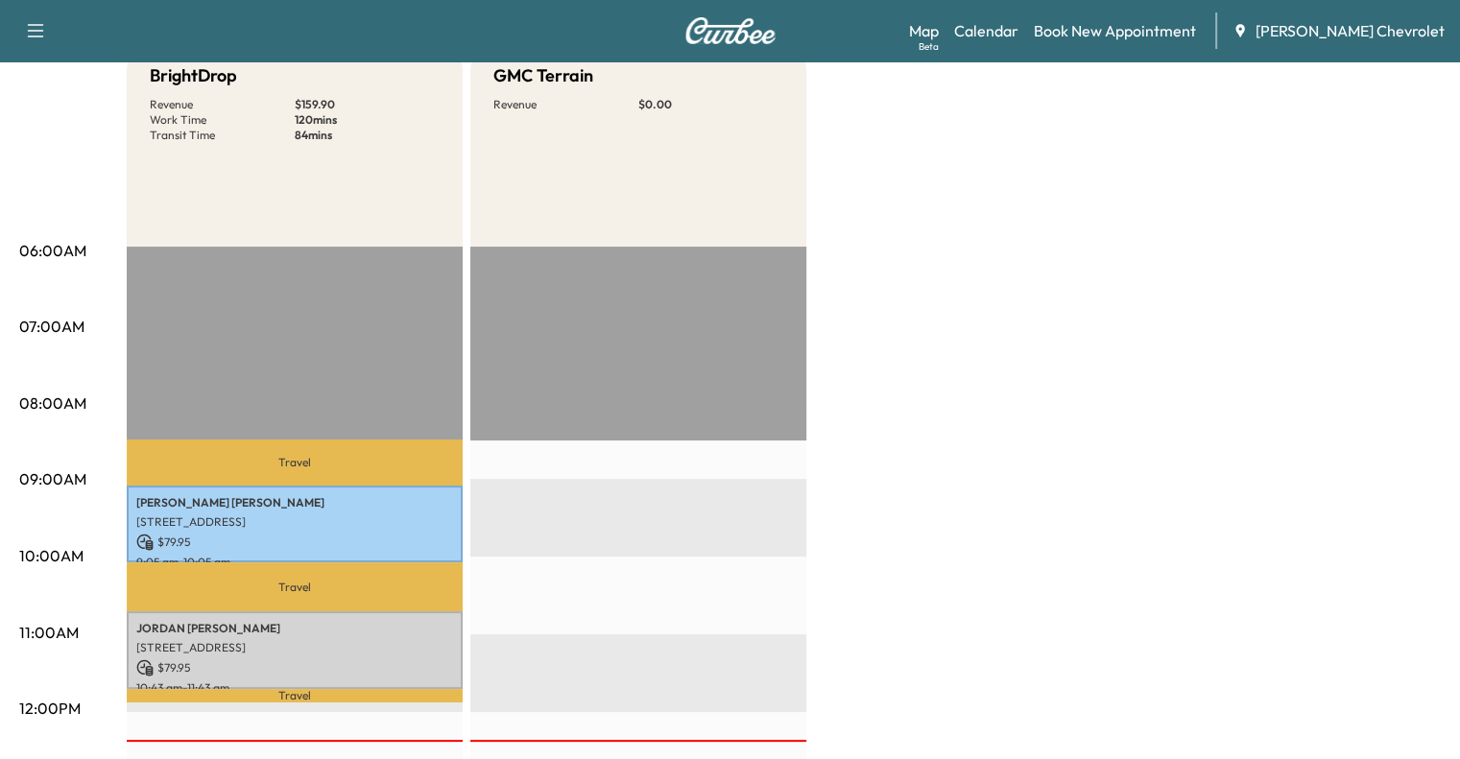
scroll to position [131, 0]
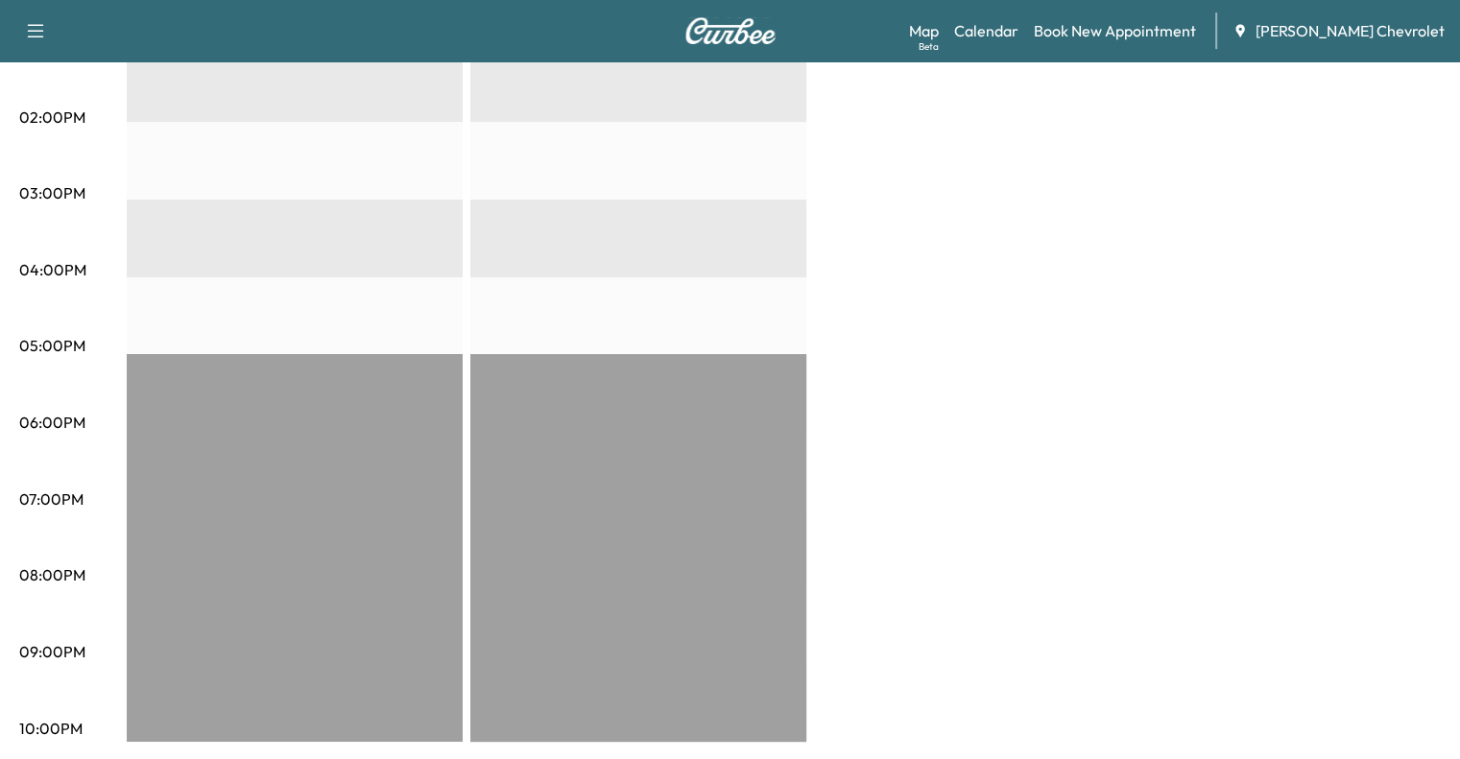
scroll to position [945, 0]
